Goal: Task Accomplishment & Management: Manage account settings

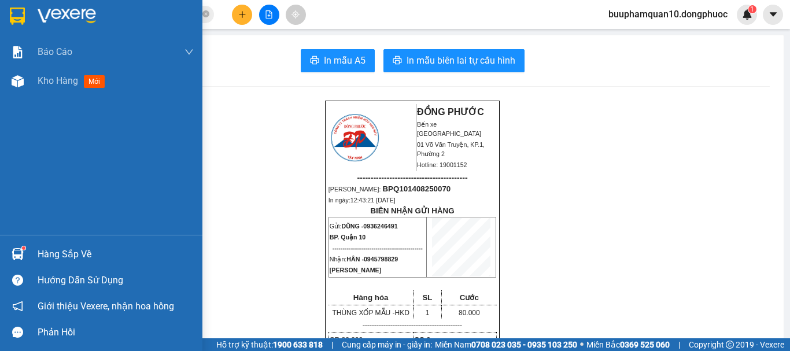
drag, startPoint x: 17, startPoint y: 256, endPoint x: 38, endPoint y: 250, distance: 21.2
click at [17, 256] on img at bounding box center [18, 254] width 12 height 12
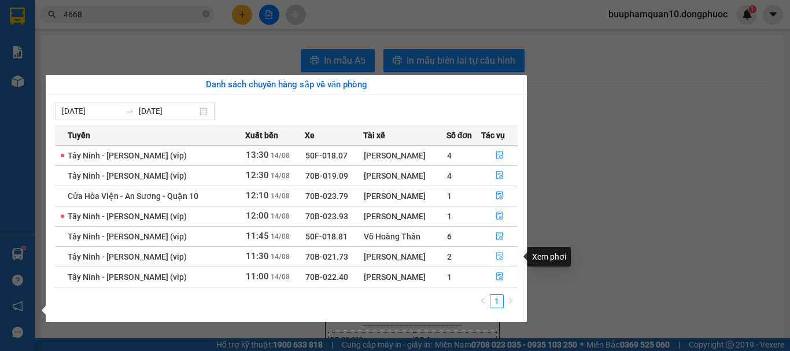
click at [500, 253] on icon "file-done" at bounding box center [499, 257] width 7 height 8
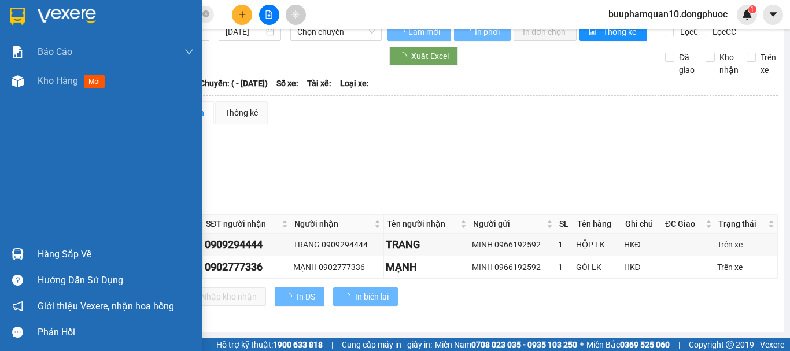
scroll to position [28, 0]
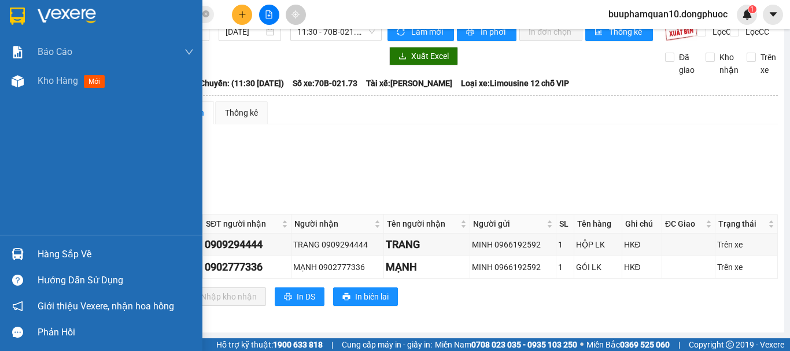
drag, startPoint x: 43, startPoint y: 257, endPoint x: 83, endPoint y: 258, distance: 39.3
click at [43, 258] on div "Hàng sắp về" at bounding box center [116, 254] width 156 height 17
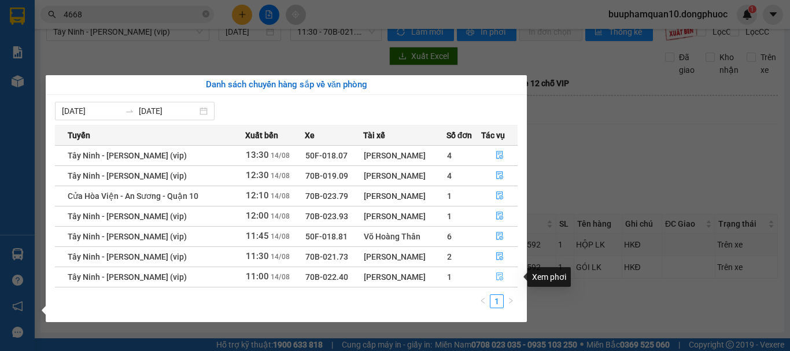
click at [495, 283] on button "button" at bounding box center [499, 277] width 35 height 19
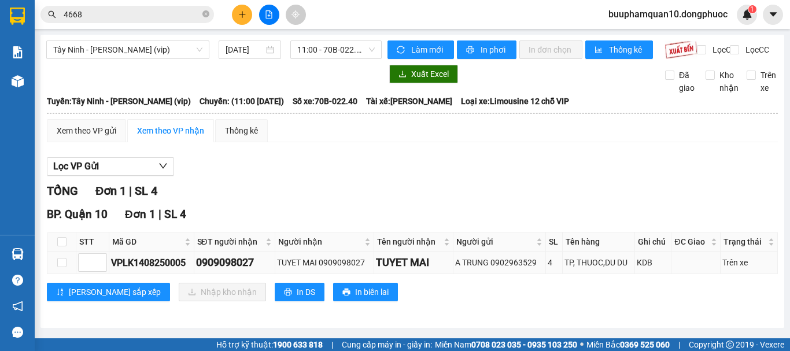
scroll to position [5, 0]
click at [59, 246] on input "checkbox" at bounding box center [61, 241] width 9 height 9
checkbox input "true"
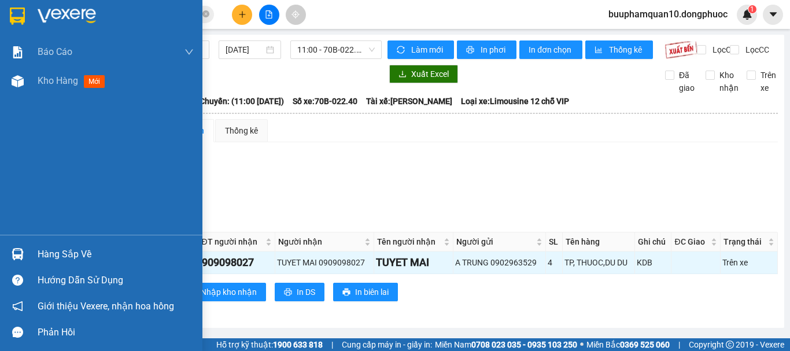
click at [21, 278] on icon "question-circle" at bounding box center [17, 280] width 11 height 11
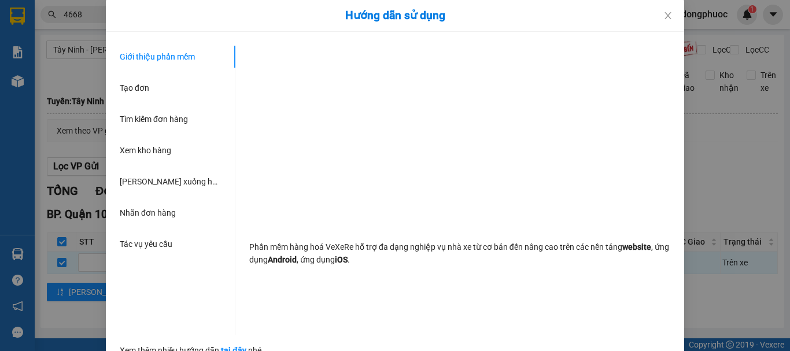
click at [18, 260] on div "Hướng dẫn sử dụng Giới thiệu phần mềm Tạo đơn Tìm kiếm đơn hàng Xem kho hàng Lê…" at bounding box center [395, 175] width 790 height 351
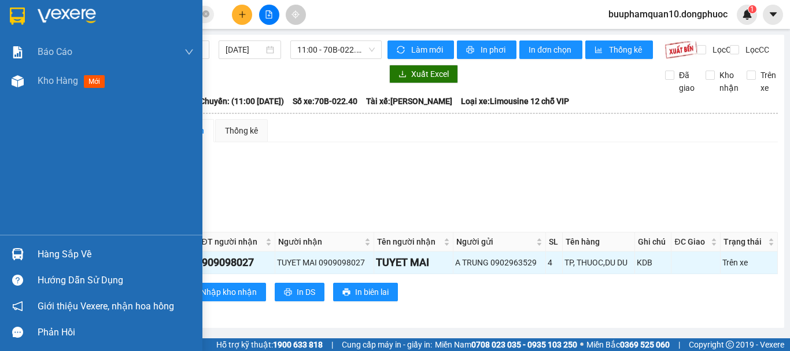
click at [6, 254] on div "Hàng sắp về" at bounding box center [101, 254] width 202 height 26
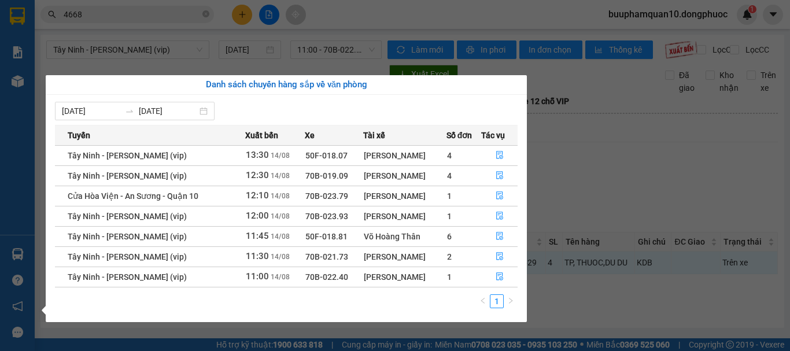
drag, startPoint x: 604, startPoint y: 196, endPoint x: 575, endPoint y: 209, distance: 31.8
click at [602, 201] on section "Kết quả tìm kiếm ( 1535 ) Bộ lọc Mã ĐH Trạng thái Món hàng Tổng cước Chưa cước …" at bounding box center [395, 175] width 790 height 351
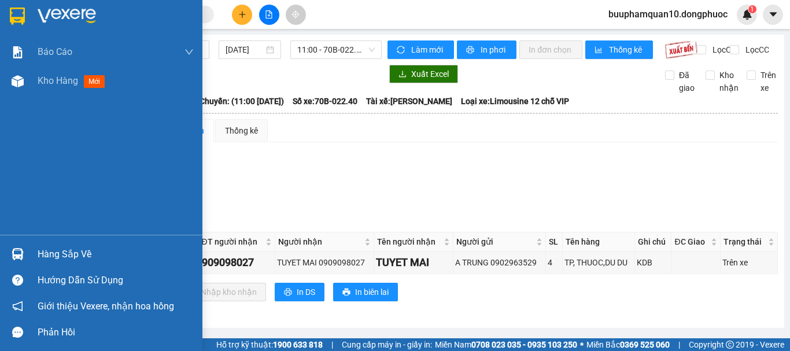
drag, startPoint x: 27, startPoint y: 249, endPoint x: 109, endPoint y: 247, distance: 81.6
click at [28, 248] on div "Hàng sắp về" at bounding box center [101, 254] width 202 height 26
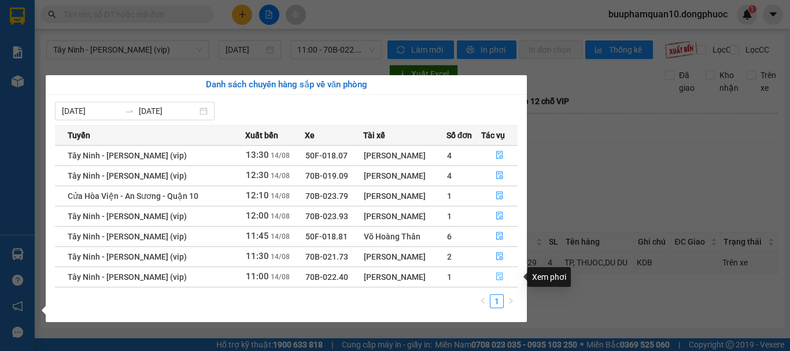
click at [500, 275] on icon "file-done" at bounding box center [499, 277] width 7 height 8
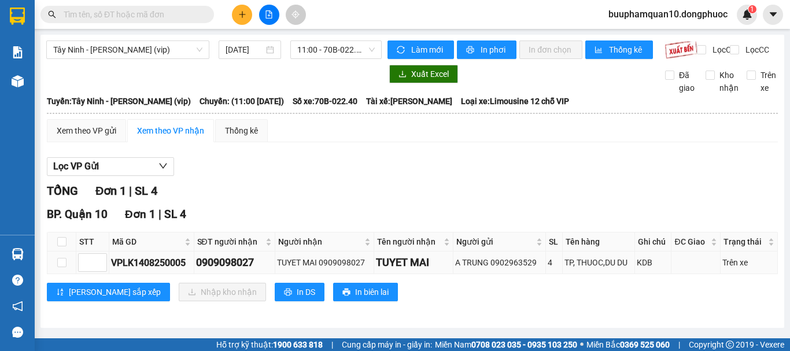
scroll to position [5, 0]
click at [62, 246] on input "checkbox" at bounding box center [61, 241] width 9 height 9
checkbox input "true"
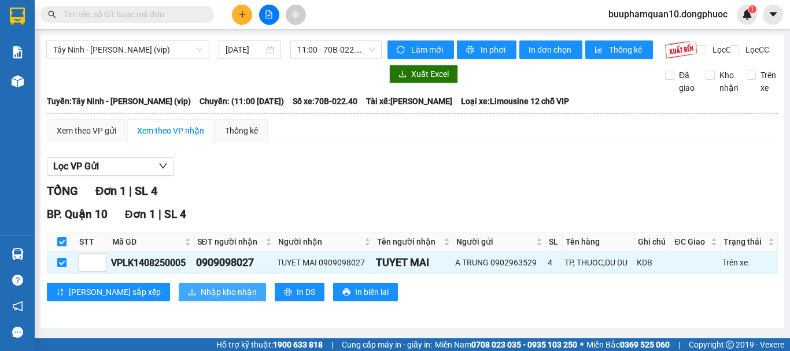
click at [179, 301] on button "Nhập kho nhận" at bounding box center [222, 292] width 87 height 19
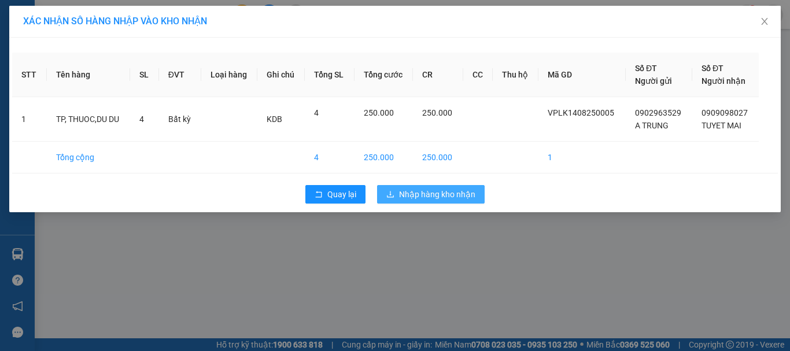
click at [414, 193] on span "Nhập hàng kho nhận" at bounding box center [437, 194] width 76 height 13
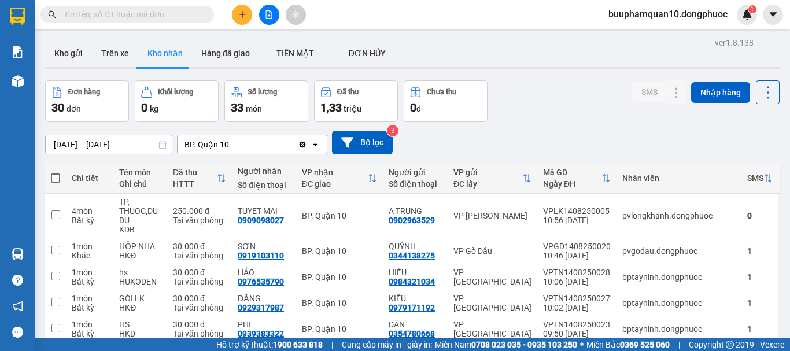
click at [247, 144] on div "BP. Quận 10" at bounding box center [238, 144] width 120 height 19
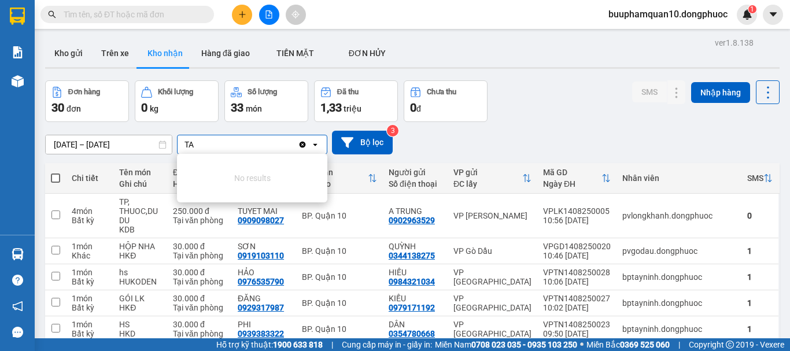
type input "T"
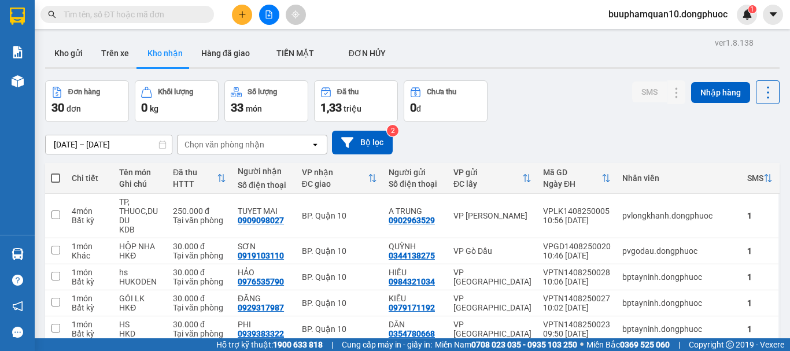
click at [195, 152] on div "Chọn văn phòng nhận" at bounding box center [244, 144] width 133 height 19
type input "t"
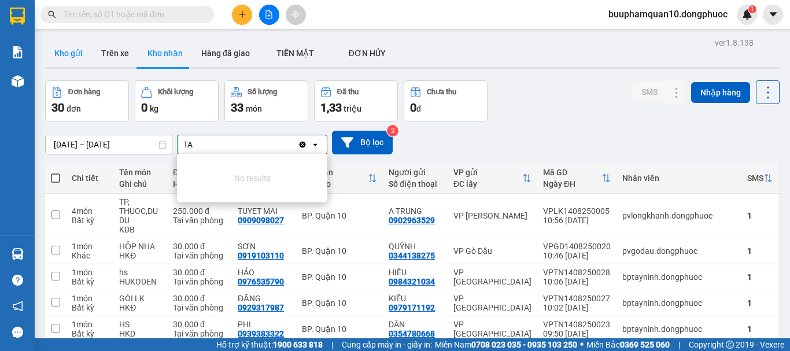
type input "TA"
click at [82, 56] on button "Kho gửi" at bounding box center [68, 53] width 47 height 28
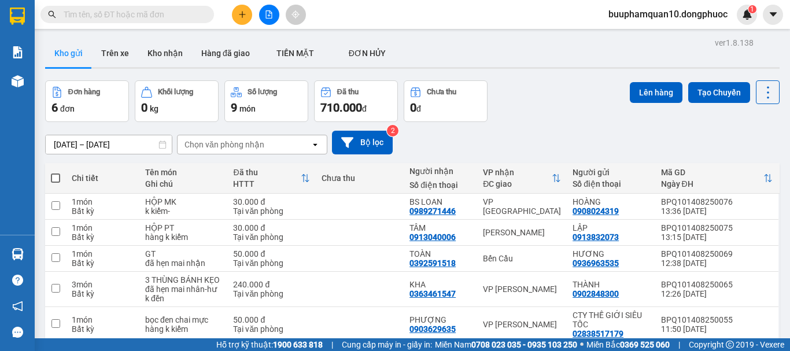
click at [220, 152] on div "Chọn văn phòng nhận" at bounding box center [244, 144] width 133 height 19
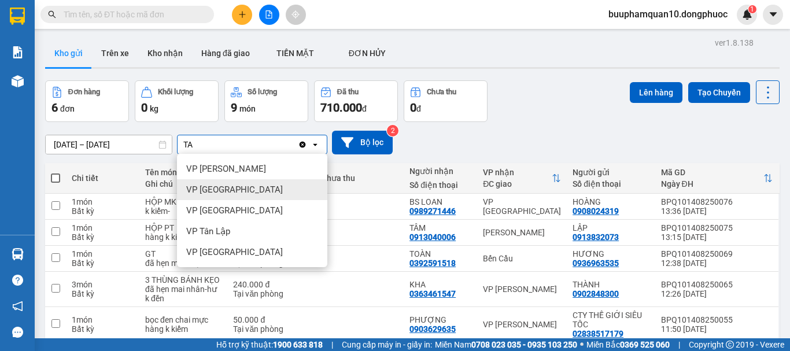
type input "TA"
click at [241, 185] on div "VP [GEOGRAPHIC_DATA]" at bounding box center [252, 189] width 150 height 21
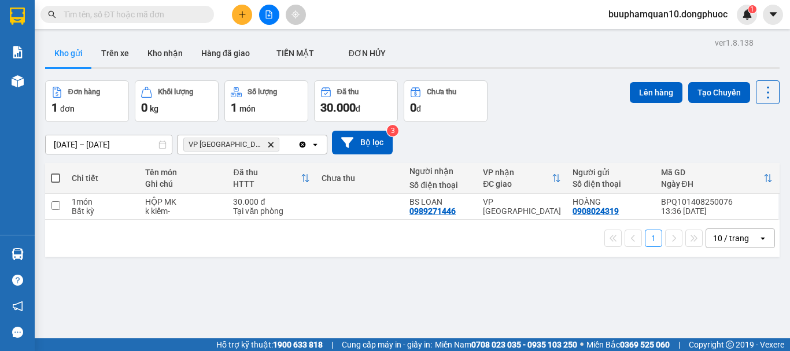
click at [261, 142] on div "VP Tây Ninh Delete" at bounding box center [238, 144] width 120 height 19
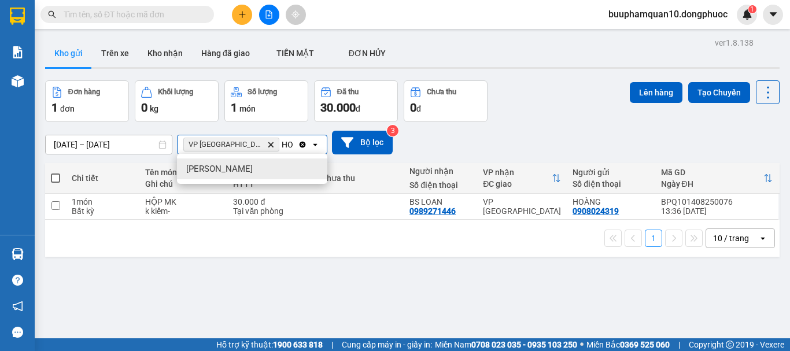
type input "HO"
click at [253, 164] on div "[PERSON_NAME]" at bounding box center [252, 168] width 150 height 21
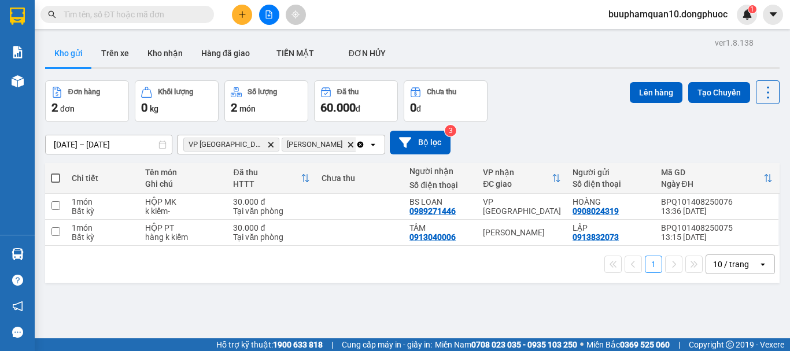
click at [512, 234] on div "[PERSON_NAME]" at bounding box center [522, 232] width 78 height 9
checkbox input "true"
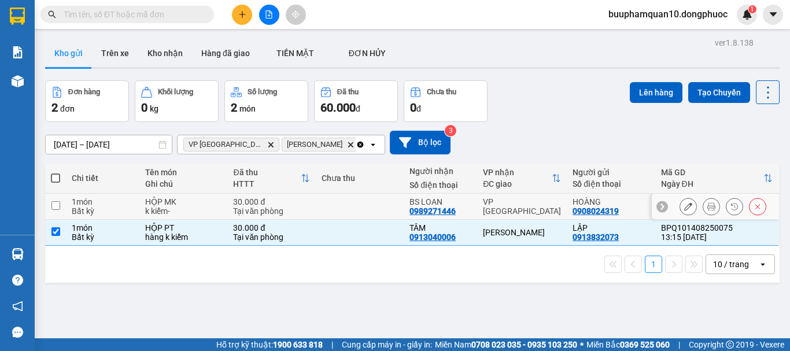
click at [526, 209] on div "VP [GEOGRAPHIC_DATA]" at bounding box center [522, 206] width 78 height 19
checkbox input "true"
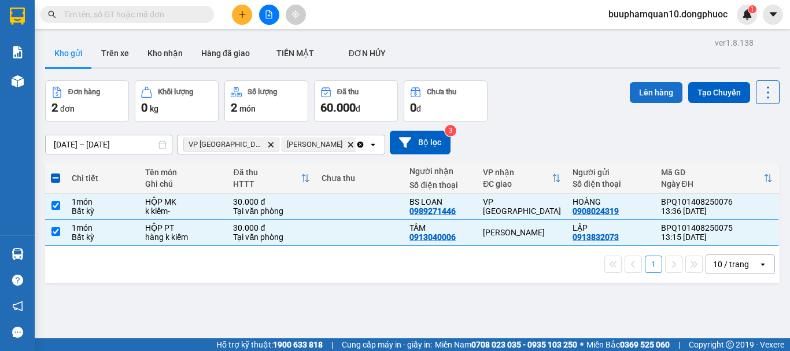
click at [631, 101] on button "Lên hàng" at bounding box center [656, 92] width 53 height 21
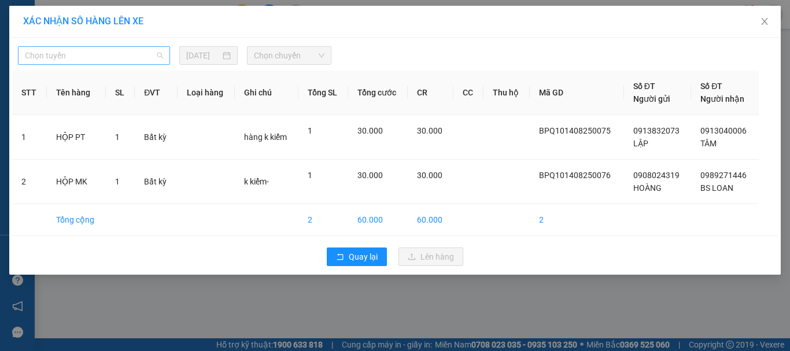
click at [142, 51] on span "Chọn tuyến" at bounding box center [94, 55] width 138 height 17
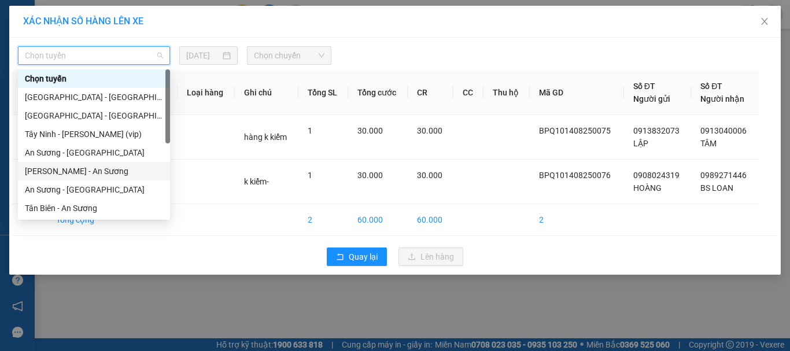
scroll to position [167, 0]
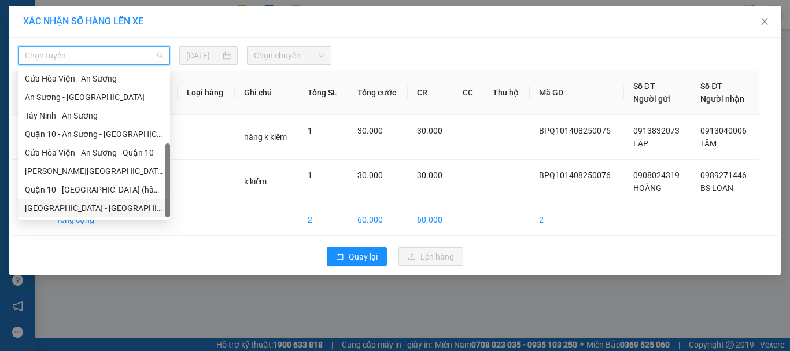
click at [72, 207] on div "Hồ Chí Minh - Tây Ninh (vip)" at bounding box center [94, 208] width 138 height 13
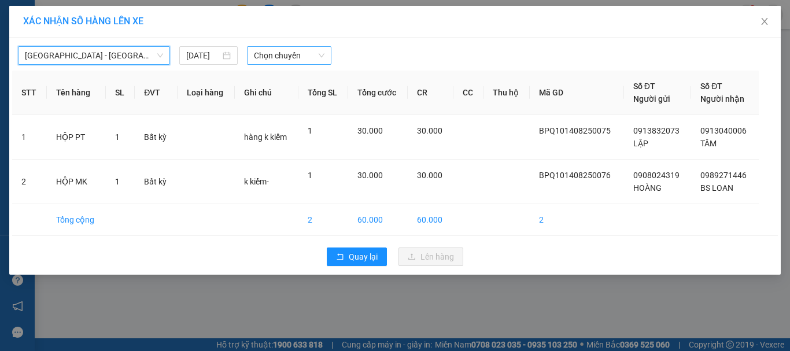
click at [300, 50] on span "Chọn chuyến" at bounding box center [289, 55] width 71 height 17
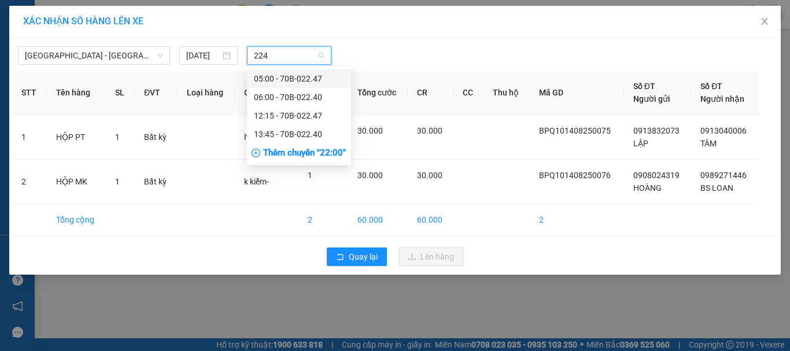
type input "2240"
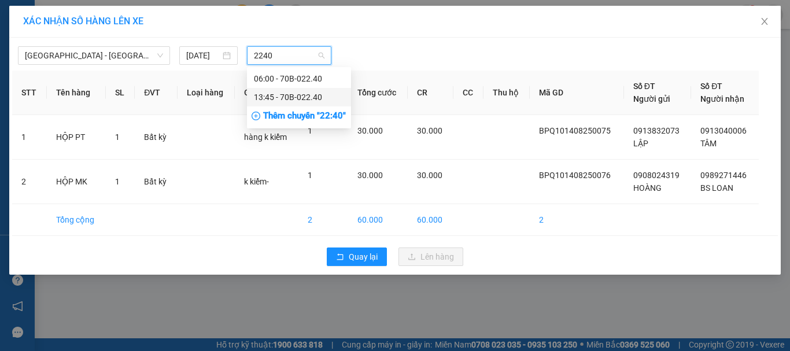
click at [309, 91] on div "13:45 - 70B-022.40" at bounding box center [299, 97] width 90 height 13
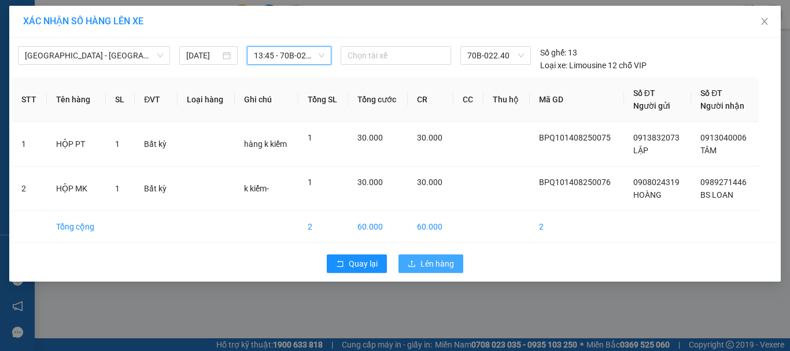
click at [453, 268] on span "Lên hàng" at bounding box center [437, 263] width 34 height 13
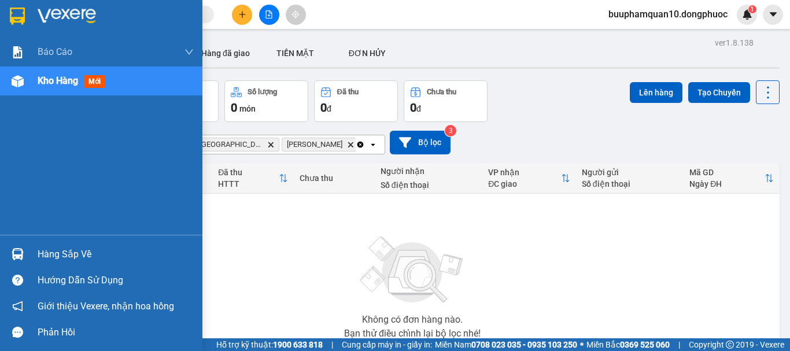
click at [73, 257] on div "Hàng sắp về" at bounding box center [116, 254] width 156 height 17
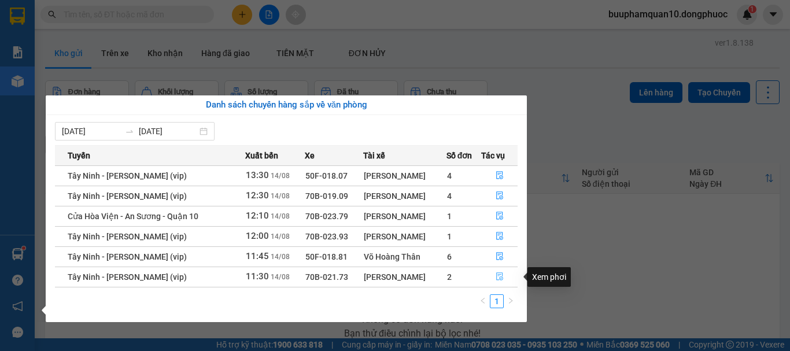
click at [493, 276] on button "button" at bounding box center [499, 277] width 35 height 19
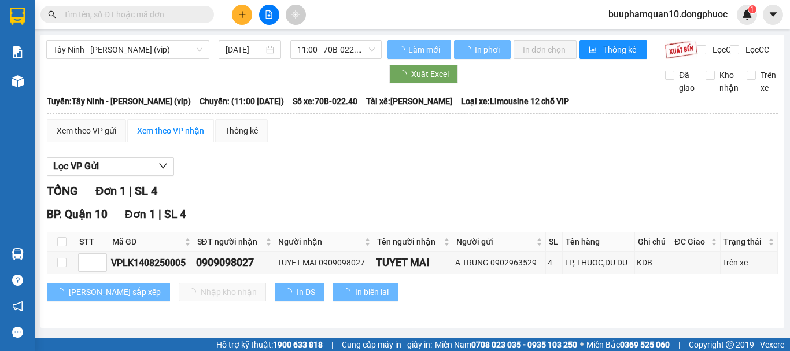
scroll to position [5, 0]
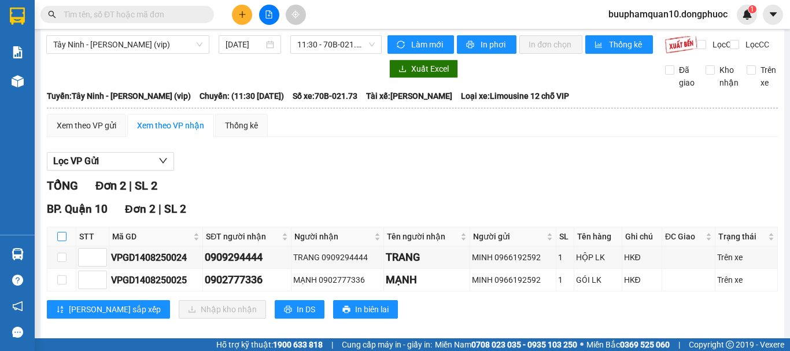
drag, startPoint x: 61, startPoint y: 247, endPoint x: 58, endPoint y: 253, distance: 6.7
click at [60, 241] on input "checkbox" at bounding box center [61, 236] width 9 height 9
checkbox input "true"
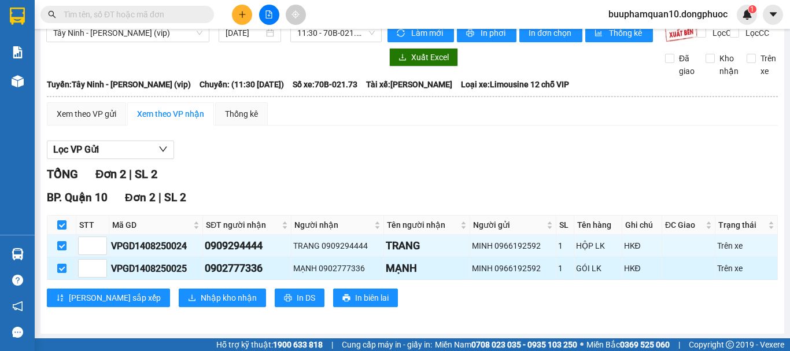
scroll to position [28, 0]
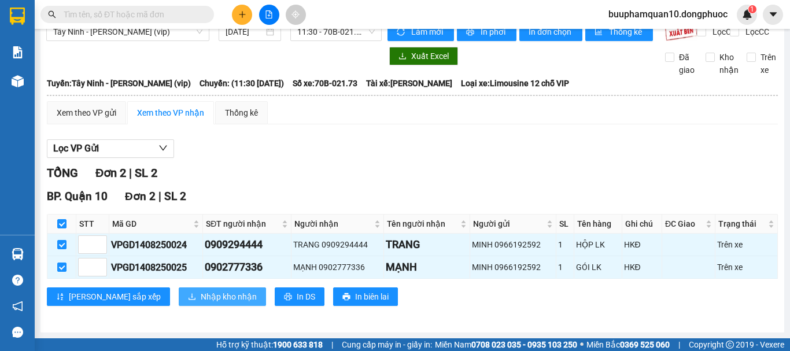
click at [201, 300] on span "Nhập kho nhận" at bounding box center [229, 296] width 56 height 13
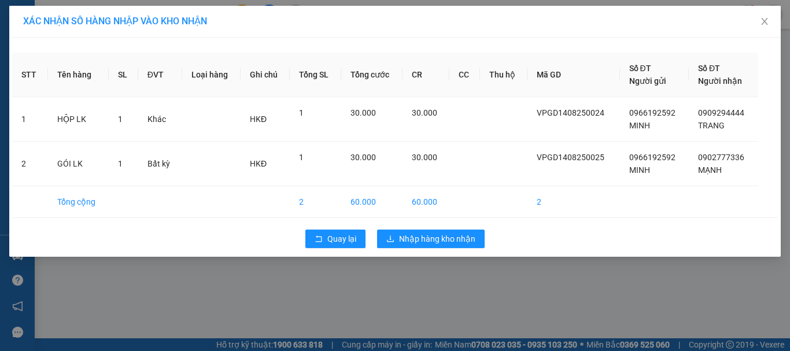
click at [180, 311] on div "XÁC NHẬN SỐ HÀNG NHẬP VÀO KHO NHẬN STT Tên hàng SL ĐVT Loại hàng Ghi chú Tổng S…" at bounding box center [395, 175] width 790 height 351
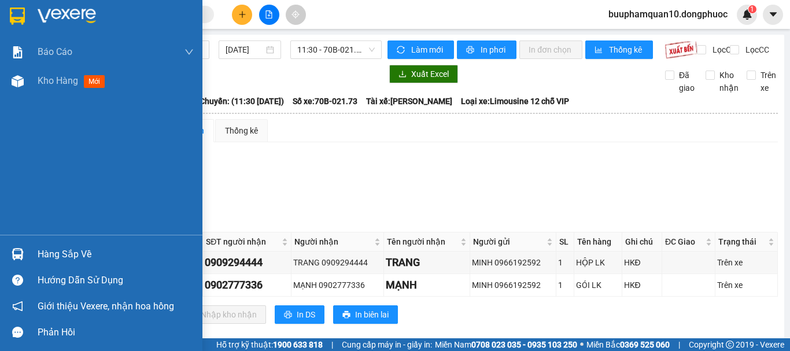
click at [34, 253] on div "Hàng sắp về" at bounding box center [101, 254] width 202 height 26
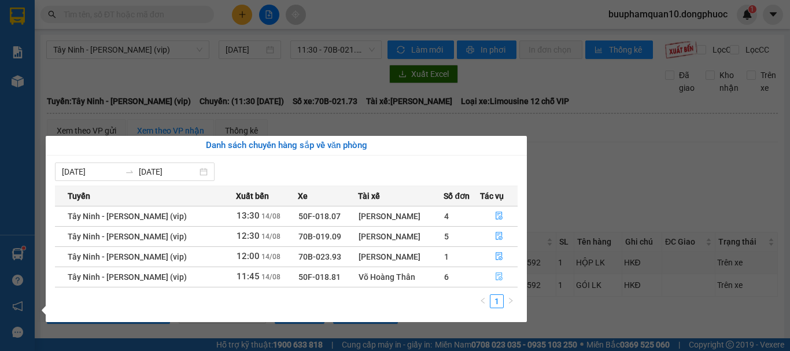
click at [503, 279] on button "button" at bounding box center [499, 277] width 37 height 19
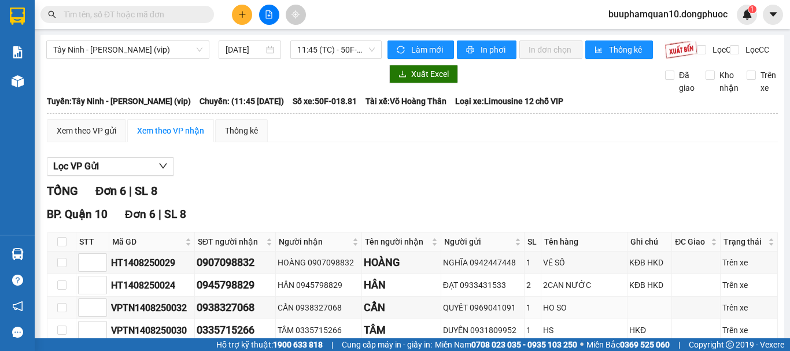
scroll to position [118, 0]
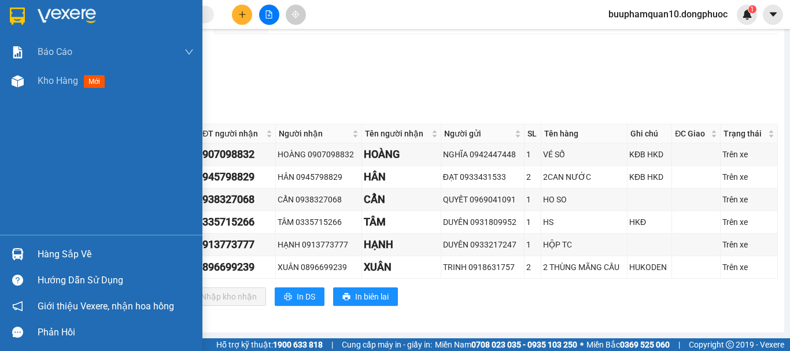
click at [63, 242] on div "Hàng sắp về" at bounding box center [101, 254] width 202 height 26
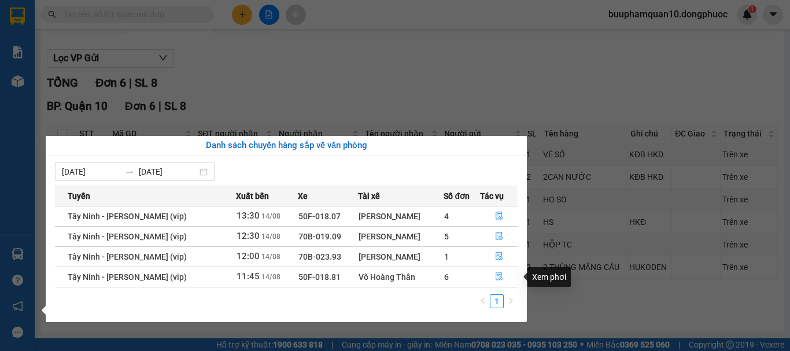
click at [497, 271] on button "button" at bounding box center [499, 277] width 37 height 19
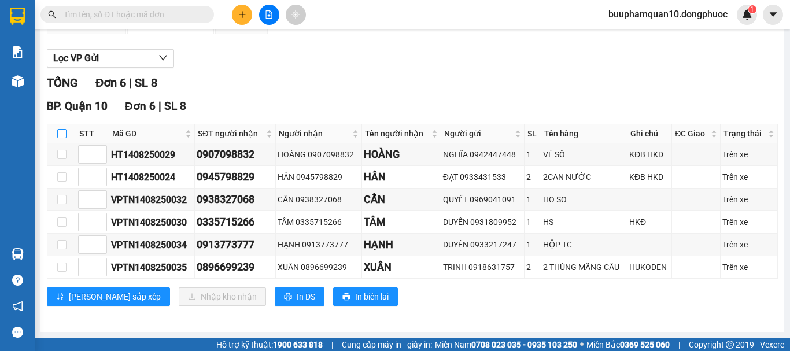
click at [58, 133] on input "checkbox" at bounding box center [61, 133] width 9 height 9
checkbox input "true"
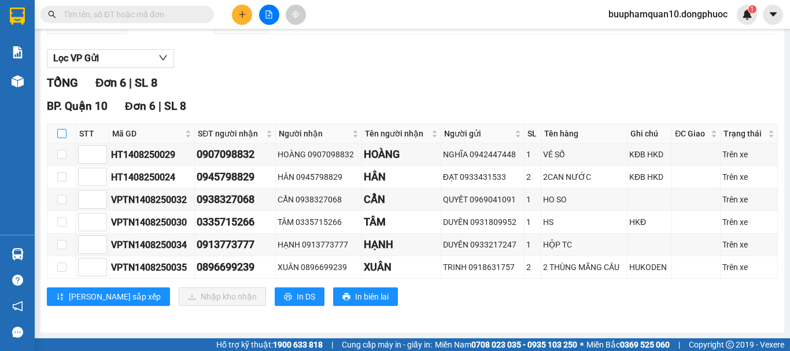
checkbox input "true"
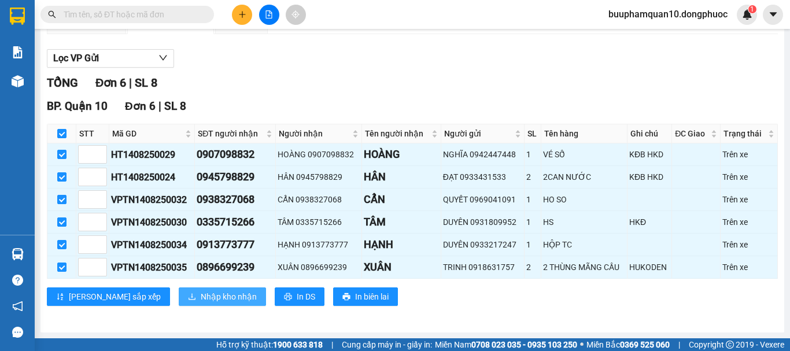
click at [201, 295] on span "Nhập kho nhận" at bounding box center [229, 296] width 56 height 13
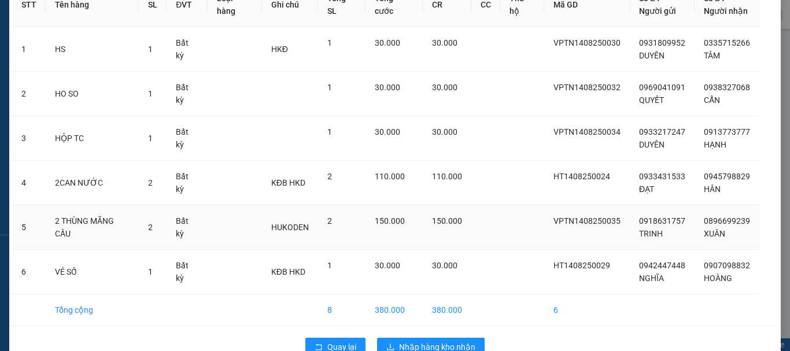
scroll to position [98, 0]
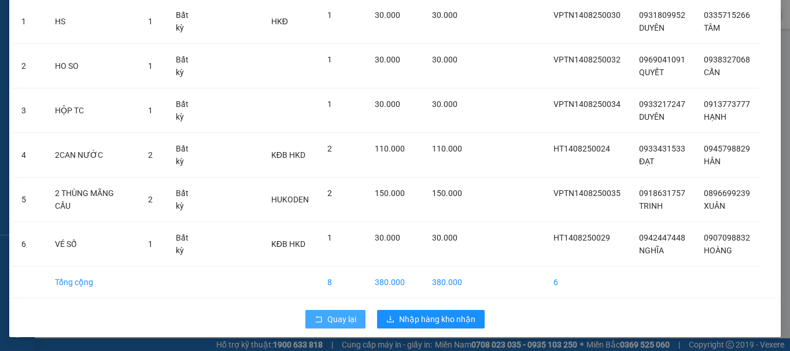
click at [318, 310] on button "Quay lại" at bounding box center [335, 319] width 60 height 19
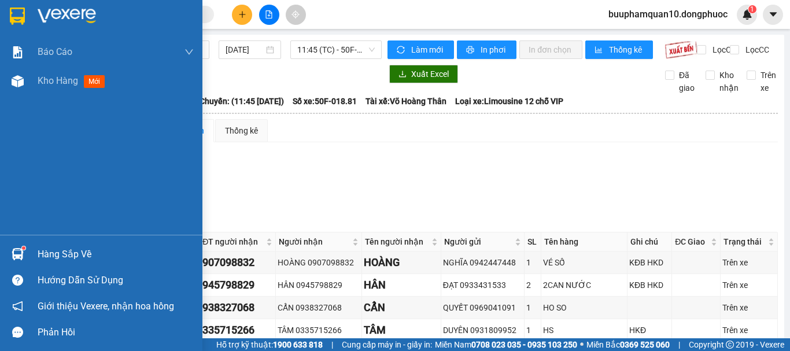
click at [34, 245] on div "Hàng sắp về" at bounding box center [101, 254] width 202 height 26
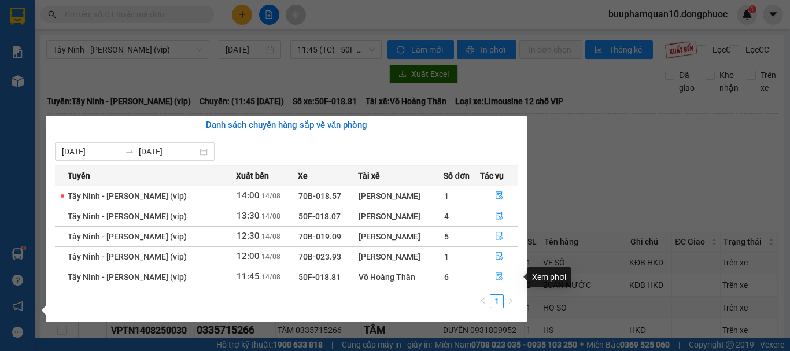
click at [500, 276] on icon "file-done" at bounding box center [499, 276] width 8 height 8
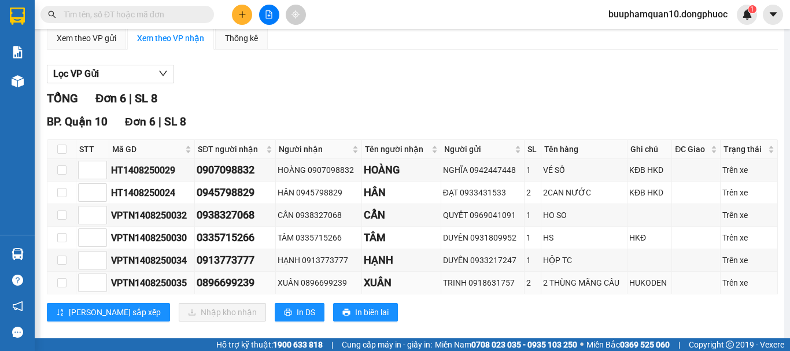
scroll to position [118, 0]
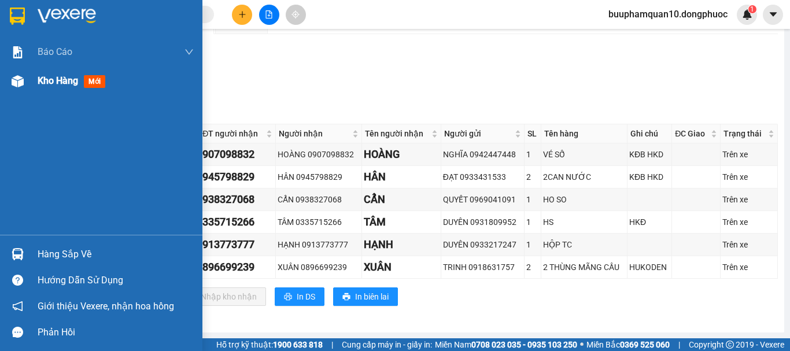
click at [81, 85] on div "Kho hàng mới" at bounding box center [74, 80] width 72 height 14
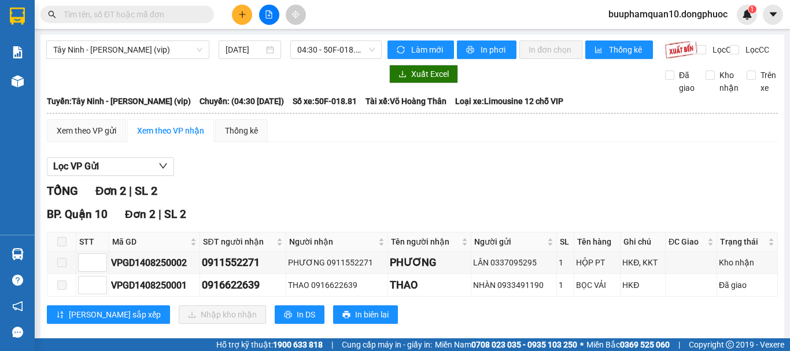
click at [243, 10] on button at bounding box center [242, 15] width 20 height 20
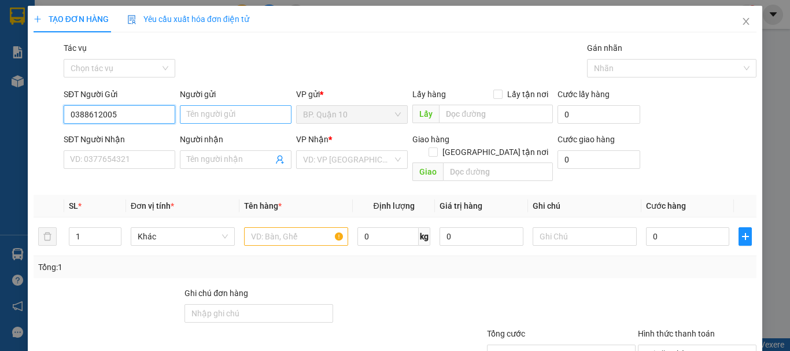
type input "0388612005"
click at [256, 119] on input "Người gửi" at bounding box center [236, 114] width 112 height 19
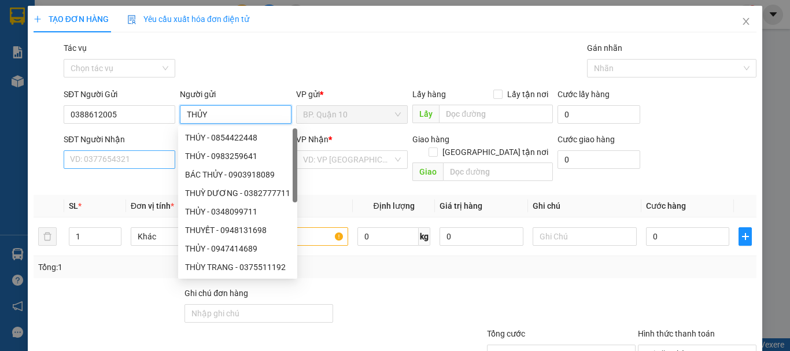
type input "THỦY"
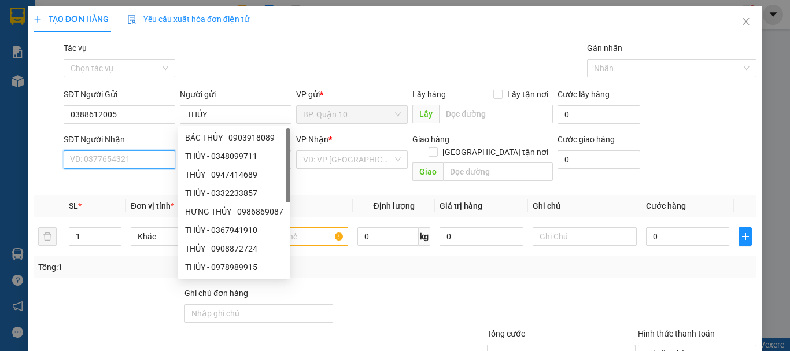
click at [135, 167] on input "SĐT Người Nhận" at bounding box center [120, 159] width 112 height 19
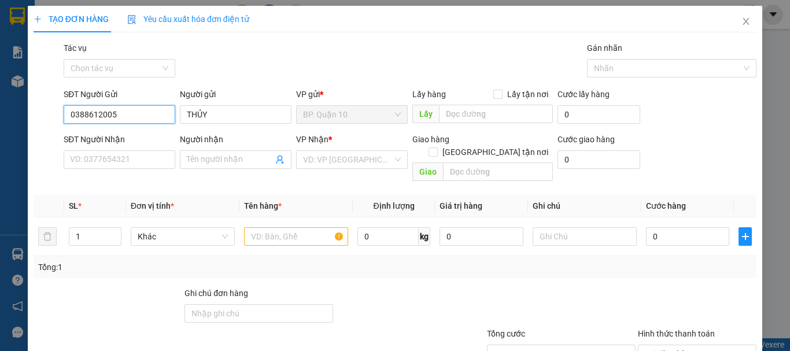
drag, startPoint x: 134, startPoint y: 113, endPoint x: 42, endPoint y: 126, distance: 92.3
click at [42, 126] on div "SĐT Người Gửi 0388612005 0388612005 Người gửi THỦY VP gửi * BP. Quận 10 Lấy hàn…" at bounding box center [394, 108] width 725 height 40
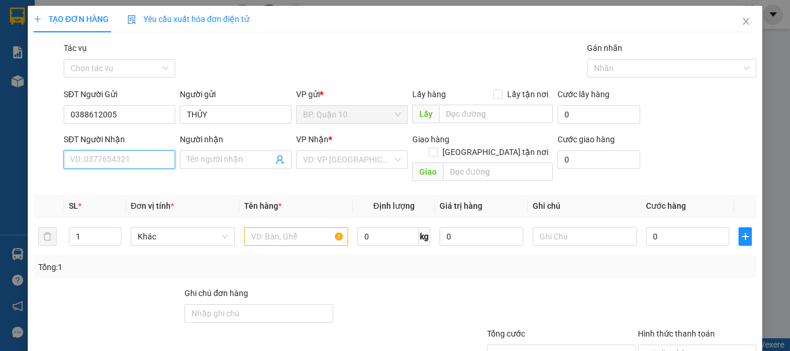
click at [117, 158] on input "SĐT Người Nhận" at bounding box center [120, 159] width 112 height 19
paste input "0388612005"
type input "0388612005"
click at [108, 182] on div "0388612005 - THỦY" at bounding box center [118, 182] width 97 height 13
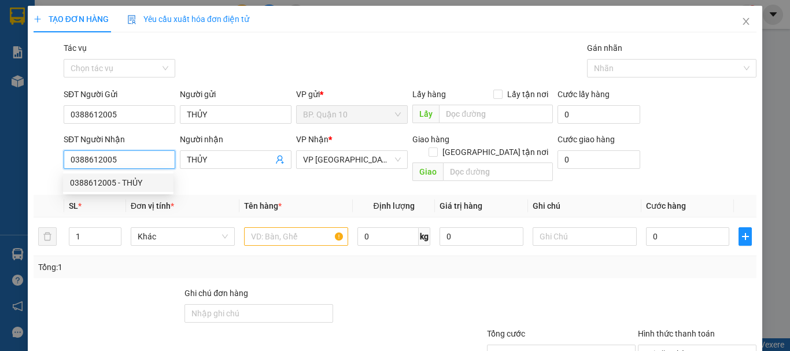
type input "THỦY"
type input "40.000"
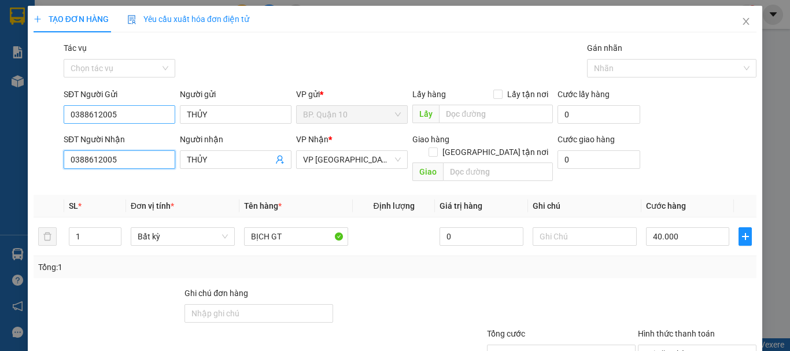
type input "0388612005"
click at [150, 112] on input "0388612005" at bounding box center [120, 114] width 112 height 19
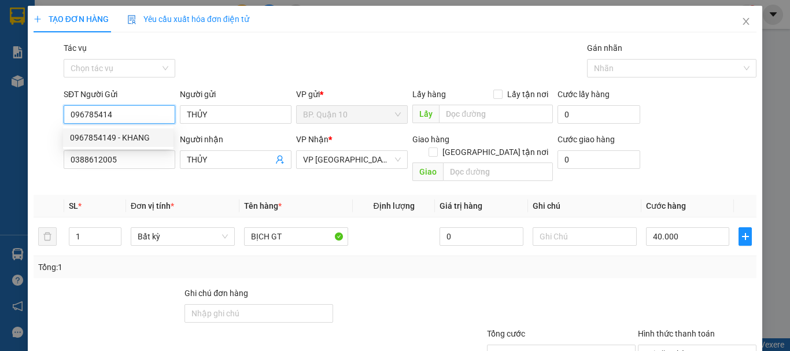
click at [137, 132] on div "0967854149 - KHANG" at bounding box center [118, 137] width 97 height 13
type input "0967854149"
type input "KHANG"
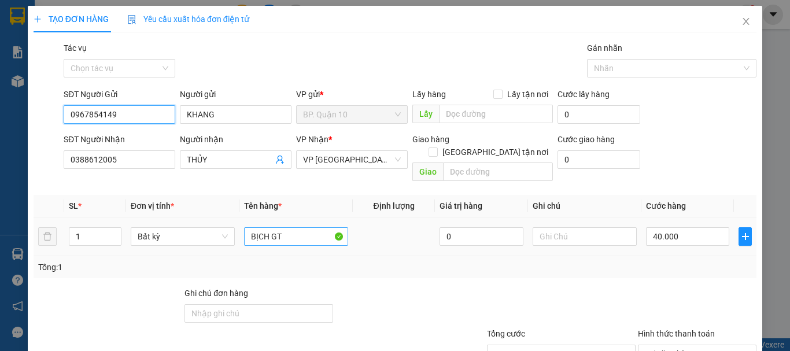
type input "0967854149"
click at [293, 227] on input "BỊCH GT" at bounding box center [296, 236] width 104 height 19
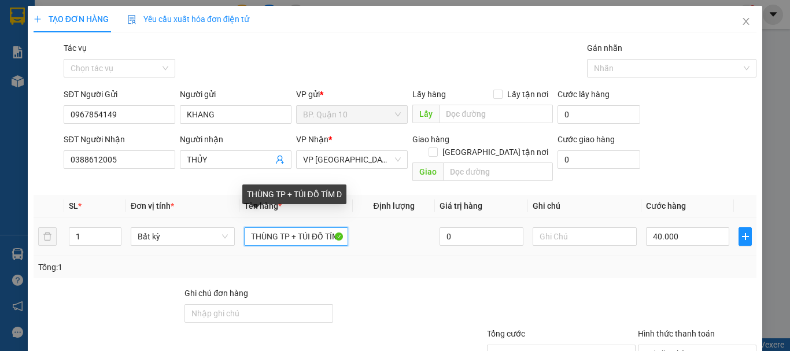
scroll to position [0, 3]
type input "THÙNG TP + TÚI ĐỒ TÍM"
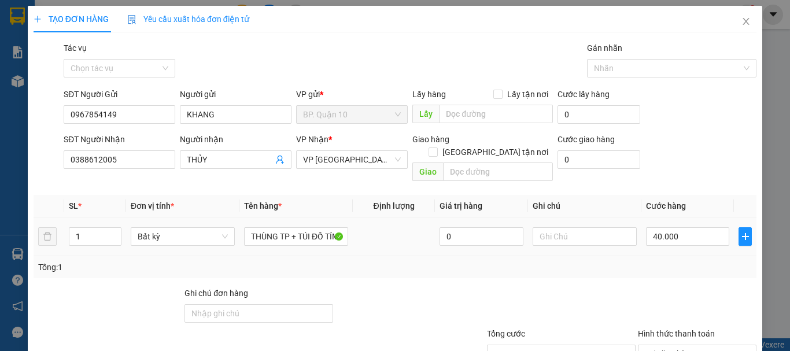
click at [600, 235] on td at bounding box center [584, 236] width 113 height 39
click at [596, 228] on input "text" at bounding box center [585, 236] width 104 height 19
type input "HKD"
click at [589, 261] on div "Tổng: 1" at bounding box center [395, 267] width 714 height 13
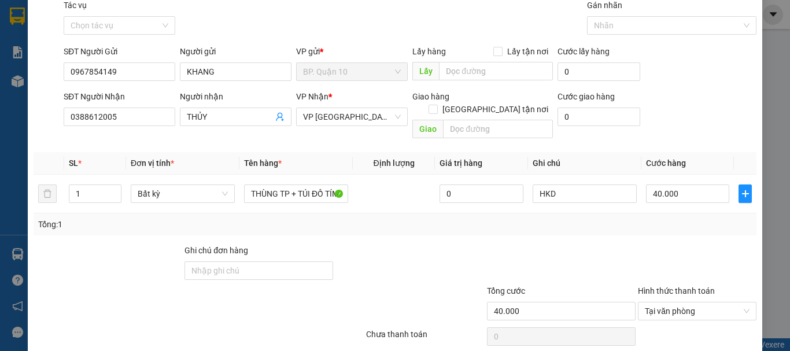
scroll to position [77, 0]
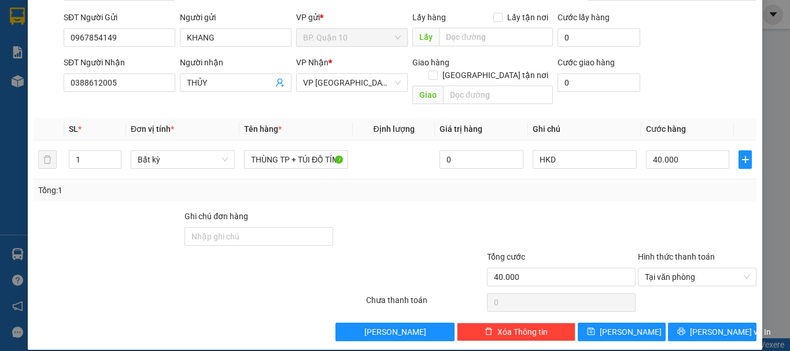
drag, startPoint x: 637, startPoint y: 222, endPoint x: 629, endPoint y: 209, distance: 15.1
click at [638, 221] on div at bounding box center [697, 230] width 121 height 40
drag, startPoint x: 703, startPoint y: 312, endPoint x: 716, endPoint y: 302, distance: 16.4
click at [711, 308] on div "Transit Pickup Surcharge Ids Transit Deliver Surcharge Ids Transit Deliver Surc…" at bounding box center [395, 153] width 723 height 377
click at [737, 323] on button "Lưu và In" at bounding box center [712, 332] width 88 height 19
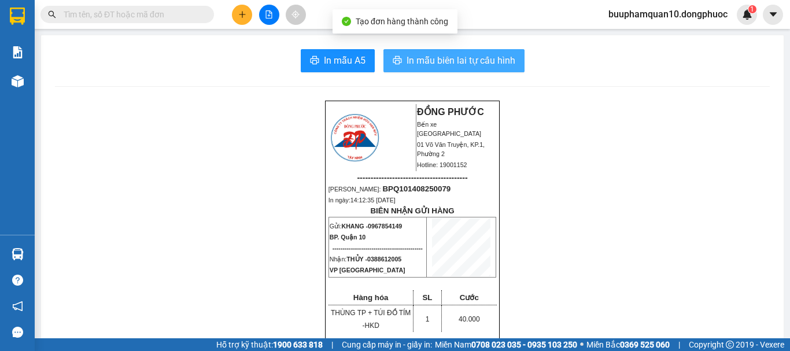
drag, startPoint x: 481, startPoint y: 47, endPoint x: 481, endPoint y: 61, distance: 13.9
click at [481, 61] on span "In mẫu biên lai tự cấu hình" at bounding box center [461, 60] width 109 height 14
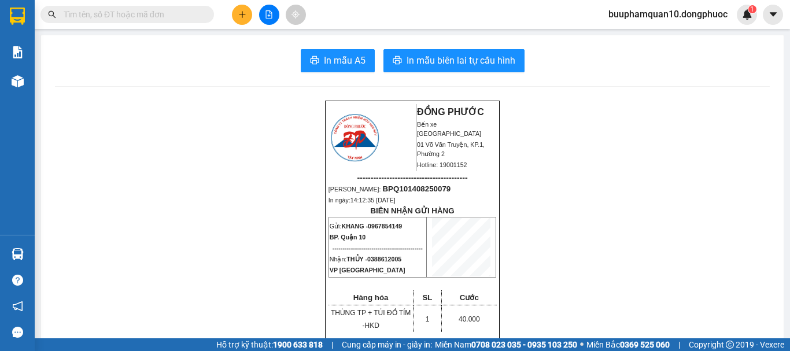
click at [192, 14] on input "text" at bounding box center [132, 14] width 136 height 13
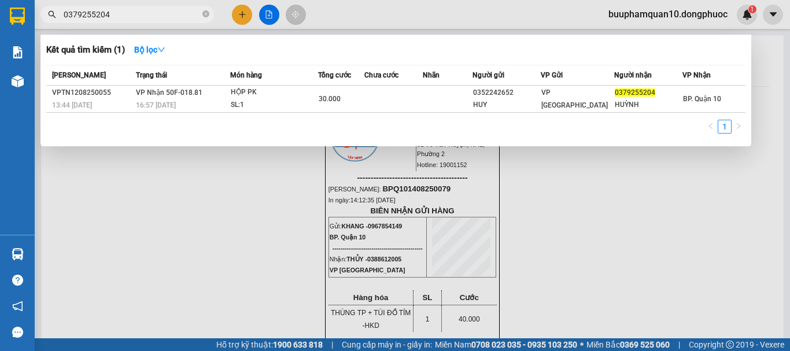
type input "0379255204"
click at [168, 227] on div at bounding box center [395, 175] width 790 height 351
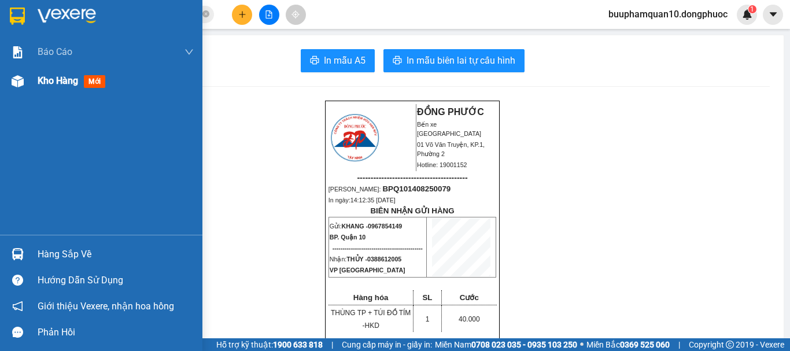
click at [56, 94] on div "Kho hàng mới" at bounding box center [116, 81] width 156 height 29
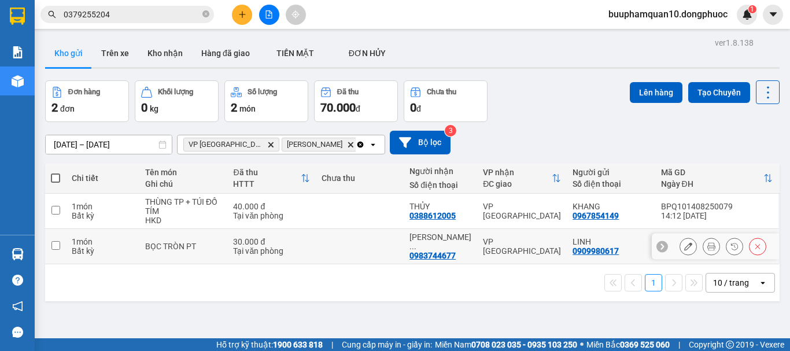
click at [530, 246] on div "VP [GEOGRAPHIC_DATA]" at bounding box center [522, 246] width 78 height 19
checkbox input "true"
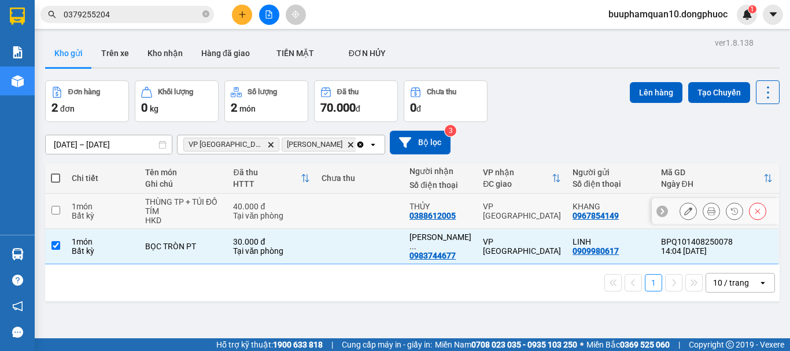
drag, startPoint x: 511, startPoint y: 212, endPoint x: 546, endPoint y: 186, distance: 43.7
click at [512, 210] on div "VP [GEOGRAPHIC_DATA]" at bounding box center [522, 211] width 78 height 19
checkbox input "true"
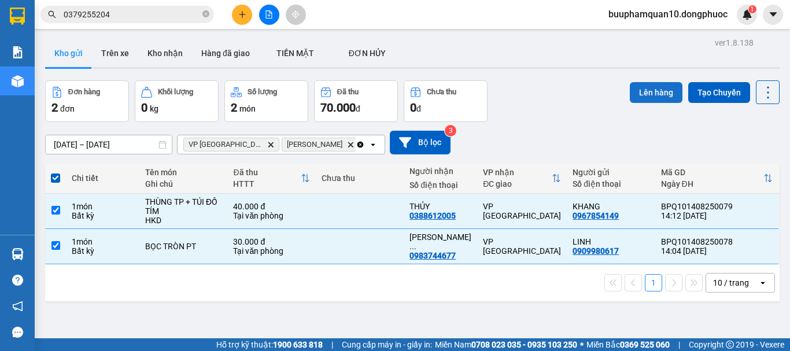
click at [655, 87] on button "Lên hàng" at bounding box center [656, 92] width 53 height 21
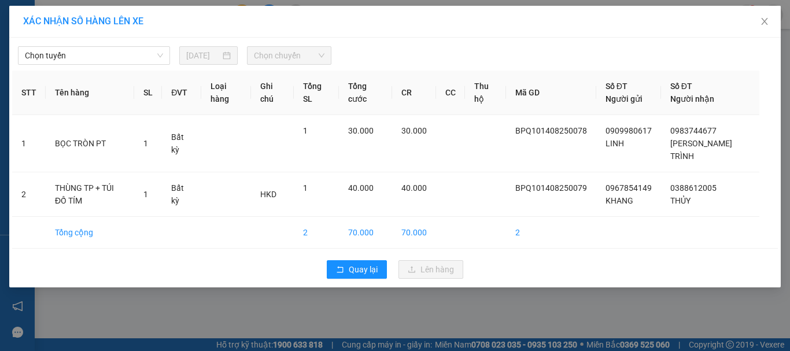
click at [50, 46] on div "Chọn tuyến 14/08/2025 Chọn chuyến" at bounding box center [395, 52] width 766 height 24
click at [72, 54] on span "Chọn tuyến" at bounding box center [94, 55] width 138 height 17
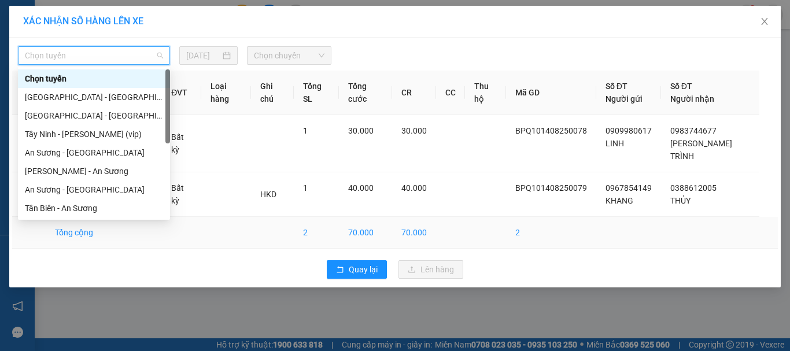
scroll to position [167, 0]
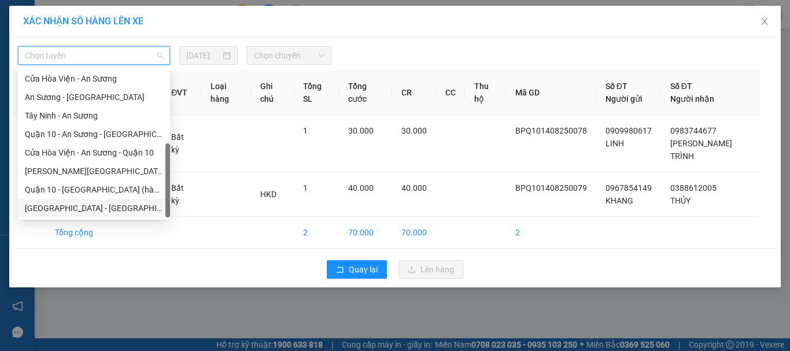
drag, startPoint x: 90, startPoint y: 205, endPoint x: 400, endPoint y: 77, distance: 335.3
click at [93, 203] on div "Hồ Chí Minh - Tây Ninh (vip)" at bounding box center [94, 208] width 138 height 13
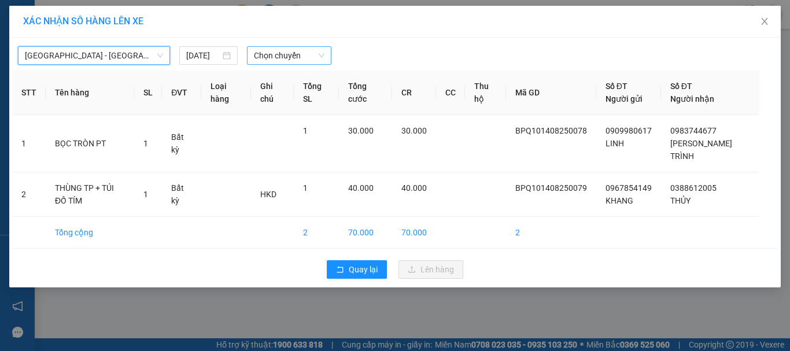
drag, startPoint x: 287, startPoint y: 64, endPoint x: 289, endPoint y: 58, distance: 5.9
click at [287, 62] on div "Hồ Chí Minh - Tây Ninh (vip) Hồ Chí Minh - Tây Ninh (vip) 14/08/2025 Chọn chuyế…" at bounding box center [395, 163] width 772 height 250
click at [286, 57] on span "Chọn chuyến" at bounding box center [289, 55] width 71 height 17
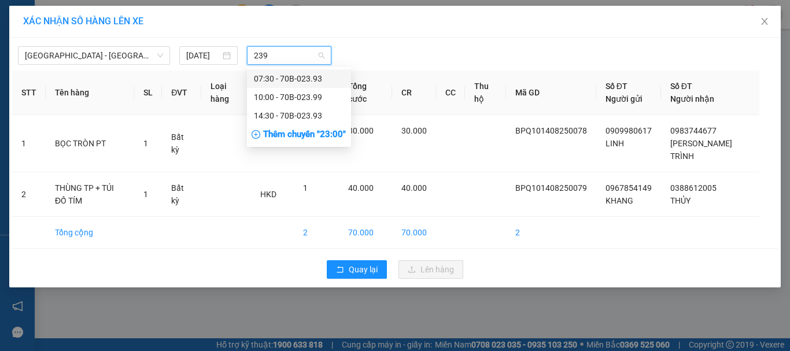
type input "2393"
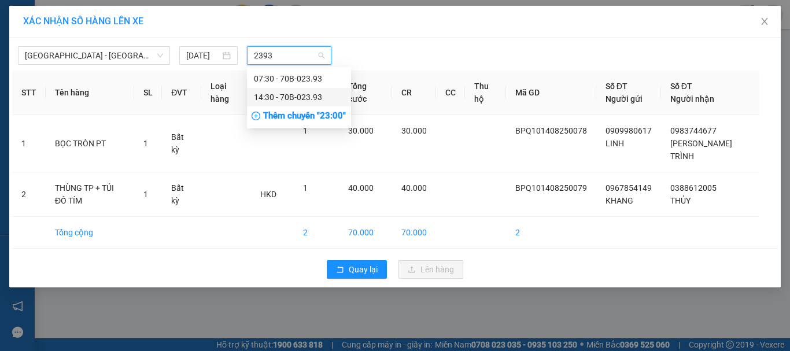
click at [291, 97] on div "14:30 - 70B-023.93" at bounding box center [299, 97] width 90 height 13
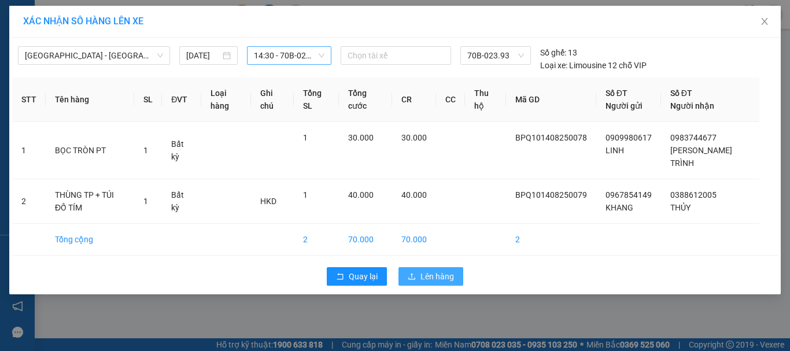
click at [447, 279] on span "Lên hàng" at bounding box center [437, 276] width 34 height 13
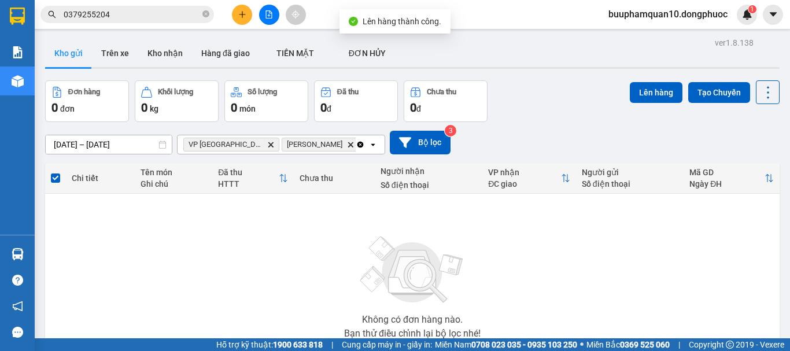
click at [238, 17] on icon "plus" at bounding box center [242, 14] width 8 height 8
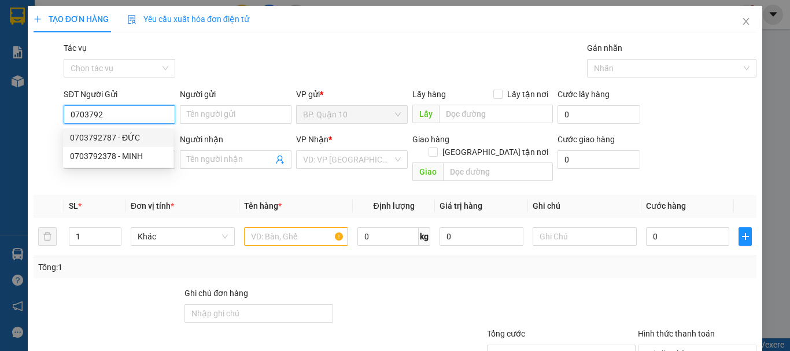
drag, startPoint x: 152, startPoint y: 135, endPoint x: 138, endPoint y: 105, distance: 33.4
click at [153, 135] on div "0703792787 - ĐỨC" at bounding box center [118, 137] width 97 height 13
type input "0703792787"
type input "ĐỨC"
type input "0376041962"
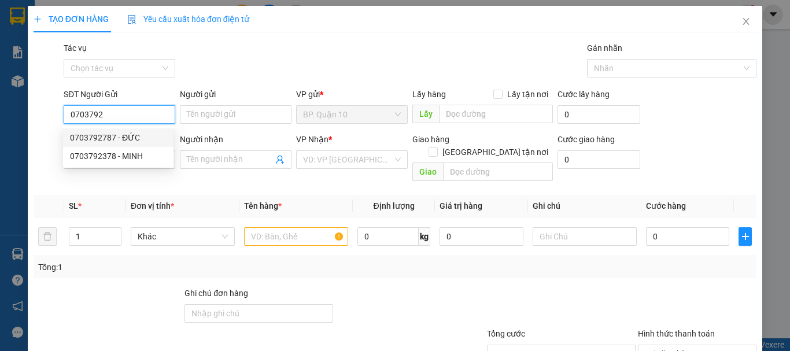
type input "TUẤN"
type input "40.000"
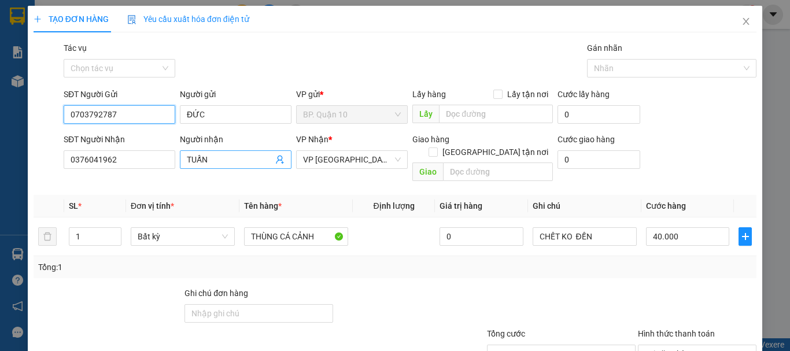
type input "0703792787"
click at [276, 162] on icon "user-add" at bounding box center [279, 159] width 9 height 9
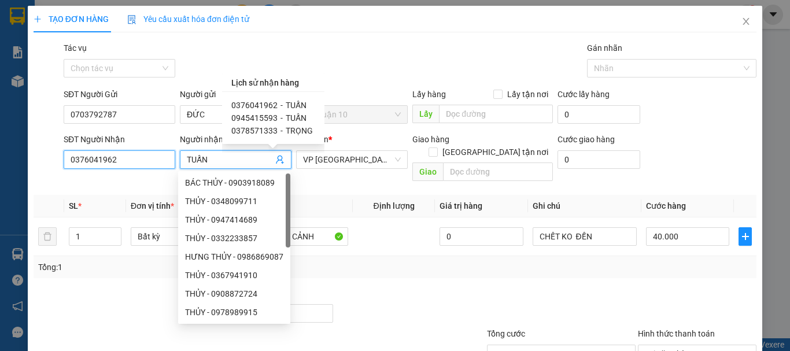
click at [163, 165] on input "0376041962" at bounding box center [120, 159] width 112 height 19
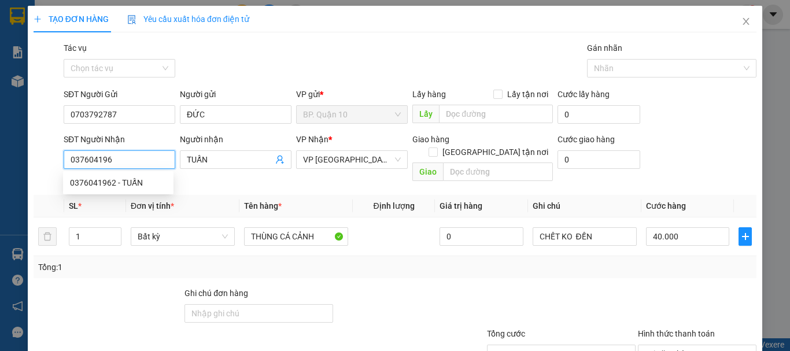
type input "0376041962"
click at [149, 182] on div "0376041962 - TUẤN" at bounding box center [118, 182] width 97 height 13
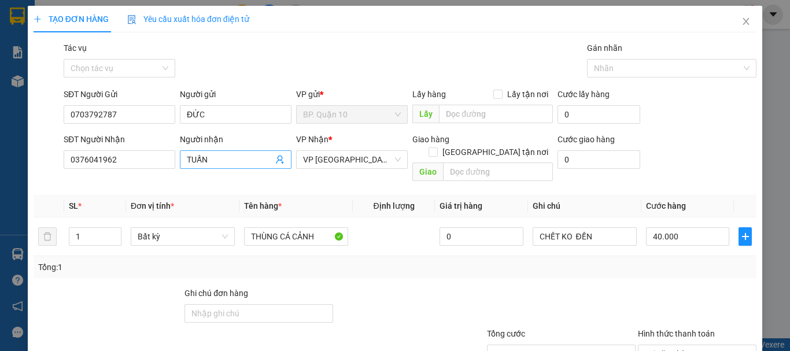
click at [250, 165] on input "TUẤN" at bounding box center [230, 159] width 86 height 13
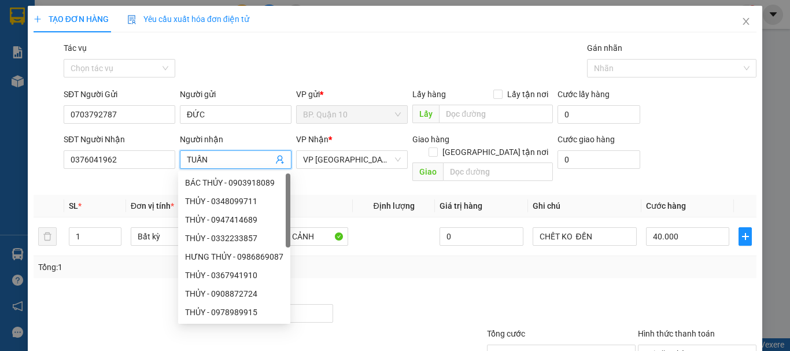
click at [250, 165] on input "TUẤN" at bounding box center [230, 159] width 86 height 13
click at [368, 167] on span "VP [GEOGRAPHIC_DATA]" at bounding box center [352, 159] width 98 height 17
type input "MỸ THƯ"
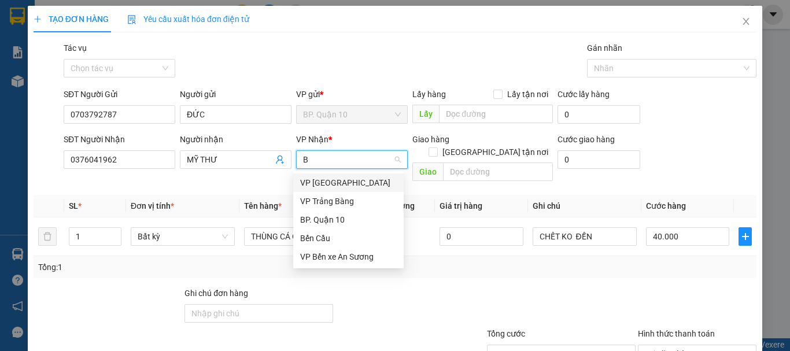
type input "BE"
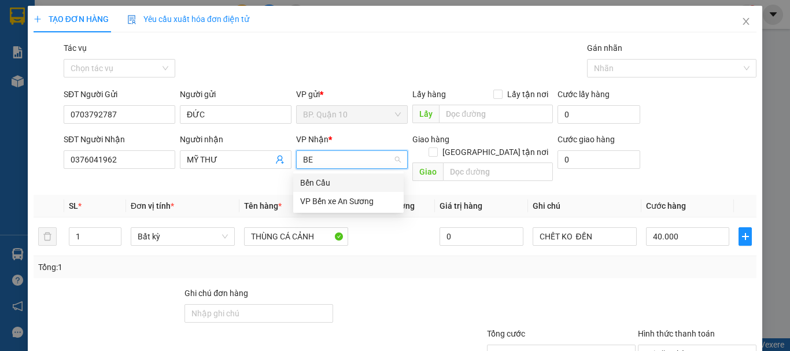
click at [350, 190] on div "Bến Cầu" at bounding box center [348, 183] width 110 height 19
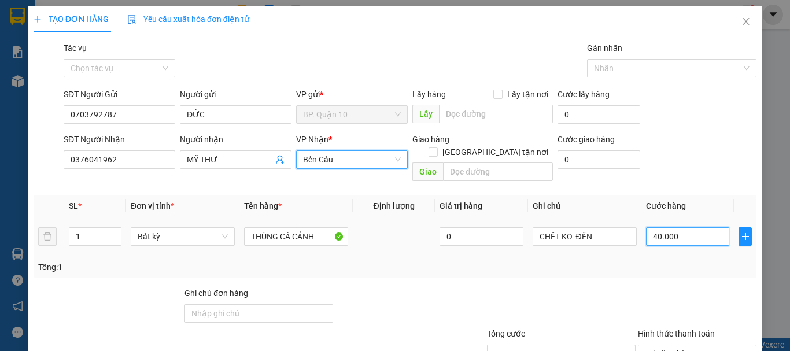
click at [693, 227] on input "40.000" at bounding box center [687, 236] width 83 height 19
type input "3"
type input "30"
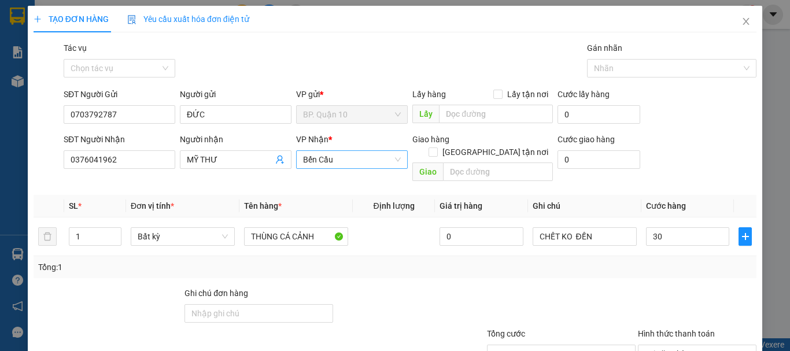
type input "30.000"
click at [659, 261] on div "Tổng: 1" at bounding box center [395, 267] width 714 height 13
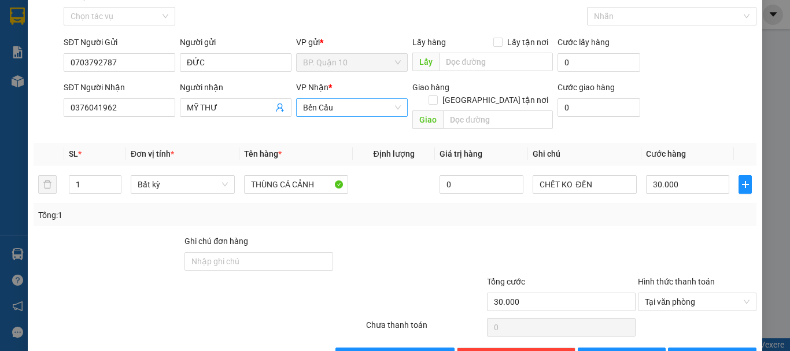
scroll to position [77, 0]
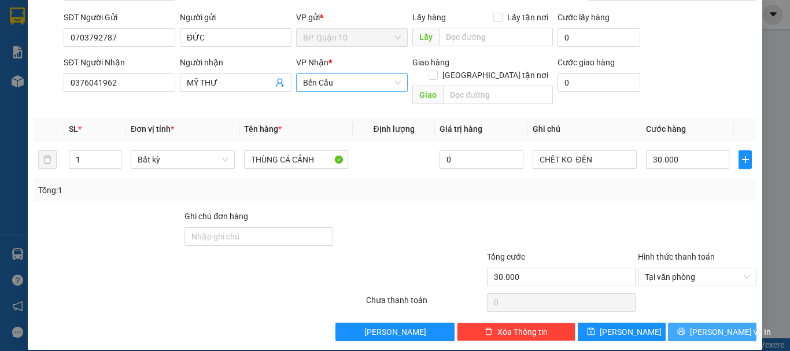
click at [707, 326] on span "Lưu và In" at bounding box center [730, 332] width 81 height 13
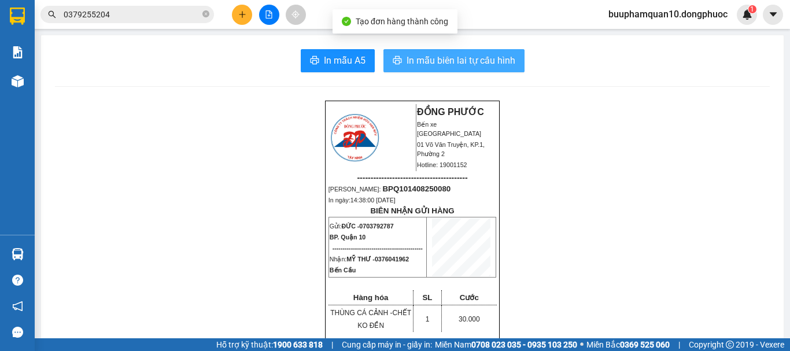
click at [413, 58] on span "In mẫu biên lai tự cấu hình" at bounding box center [461, 60] width 109 height 14
click at [383, 49] on button "In mẫu biên lai tự cấu hình" at bounding box center [453, 60] width 141 height 23
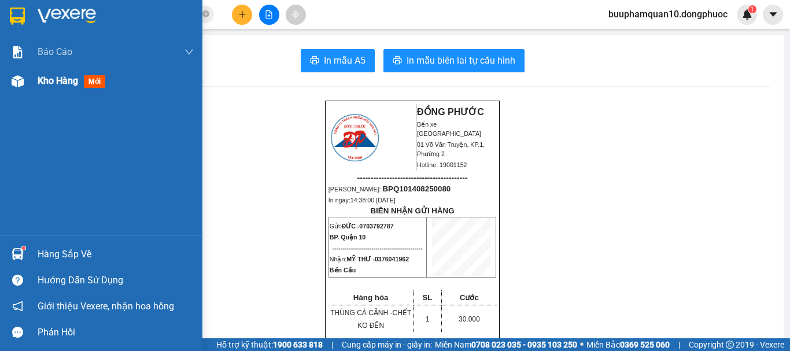
click at [60, 83] on span "Kho hàng" at bounding box center [58, 80] width 40 height 11
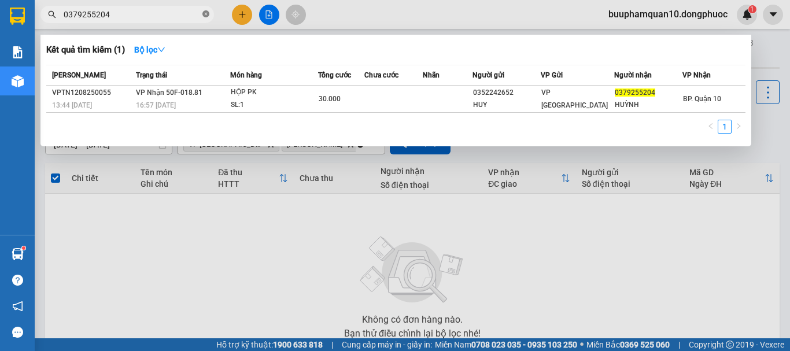
click at [206, 17] on icon "close-circle" at bounding box center [205, 13] width 7 height 7
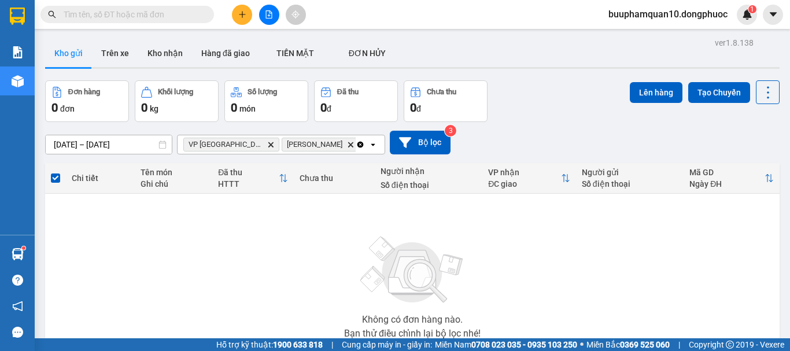
click at [178, 11] on input "text" at bounding box center [132, 14] width 136 height 13
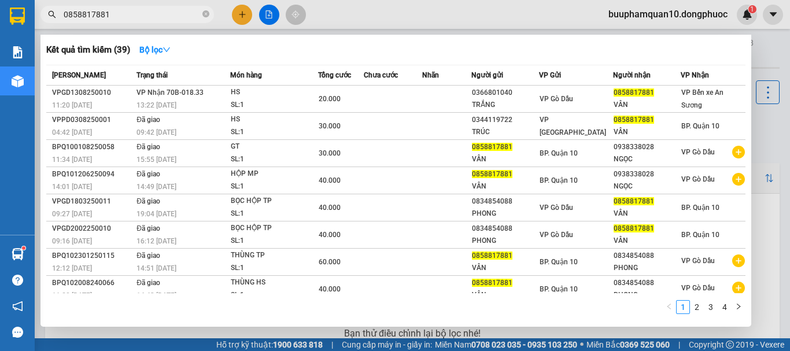
type input "0858817881"
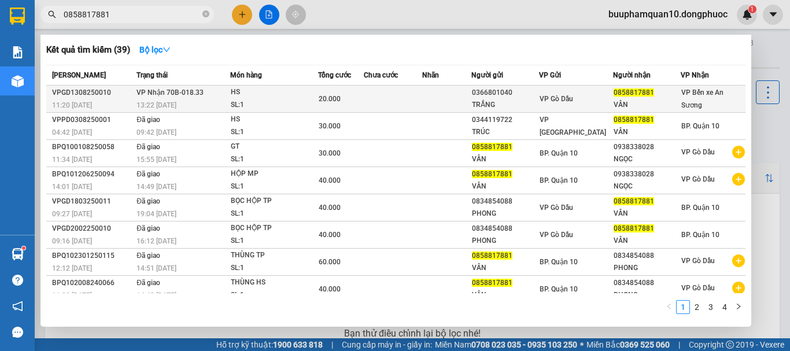
click at [693, 98] on span "VP Bến xe An Sương" at bounding box center [702, 98] width 42 height 21
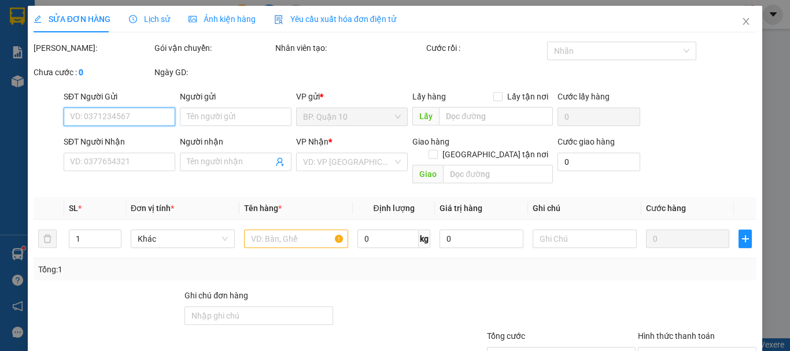
type input "0366801040"
type input "TRẮNG"
type input "0858817881"
type input "VÂN"
type input "20.000"
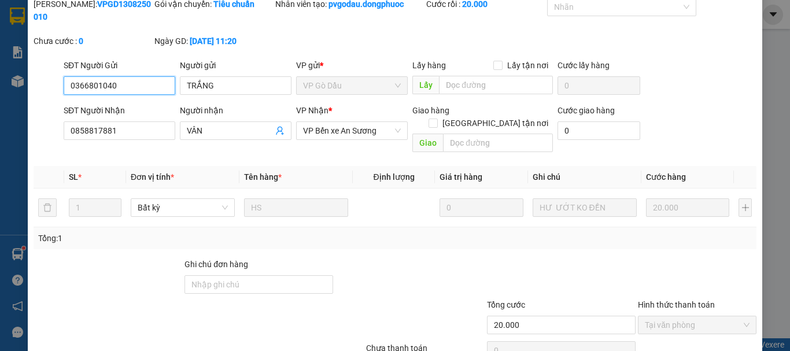
scroll to position [79, 0]
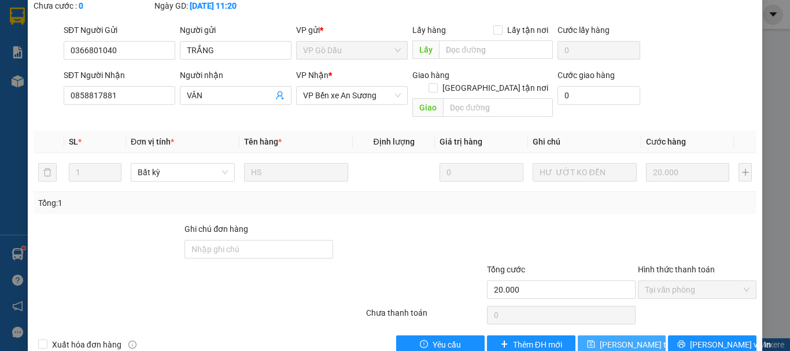
click at [607, 338] on span "[PERSON_NAME] thay đổi" at bounding box center [646, 344] width 93 height 13
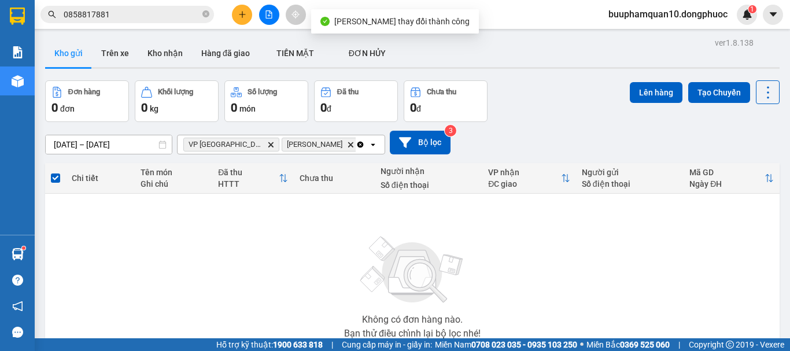
click at [134, 16] on input "0858817881" at bounding box center [132, 14] width 136 height 13
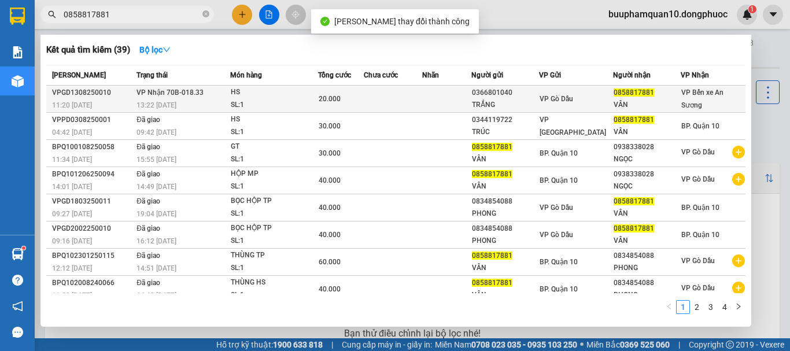
click at [168, 90] on span "VP Nhận 70B-018.33" at bounding box center [169, 92] width 67 height 8
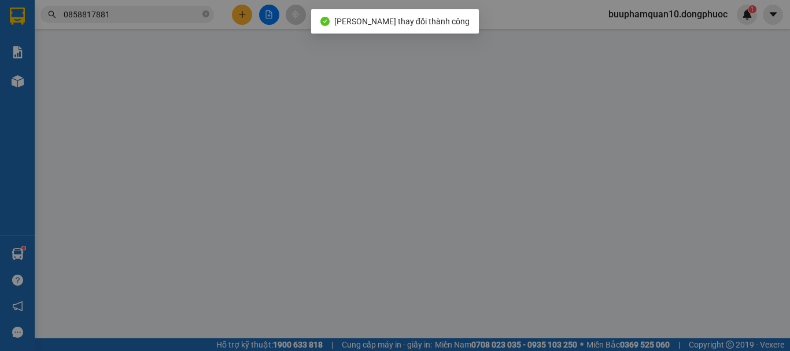
type input "0366801040"
type input "TRẮNG"
type input "0858817881"
type input "VÂN"
type input "20.000"
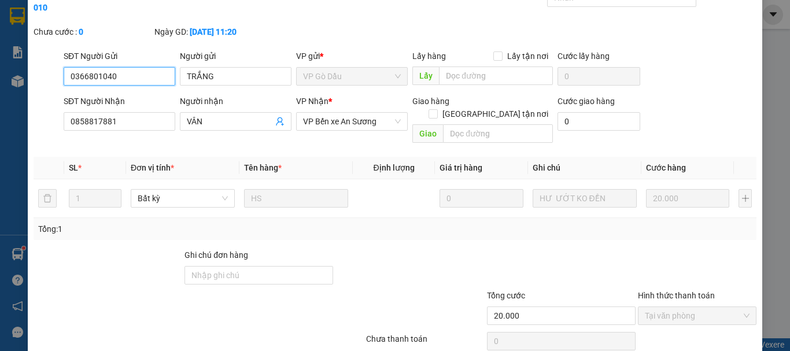
scroll to position [79, 0]
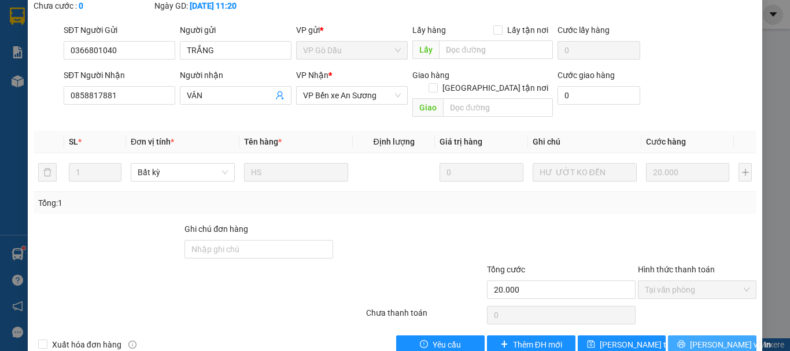
click at [695, 338] on span "[PERSON_NAME] và In" at bounding box center [730, 344] width 81 height 13
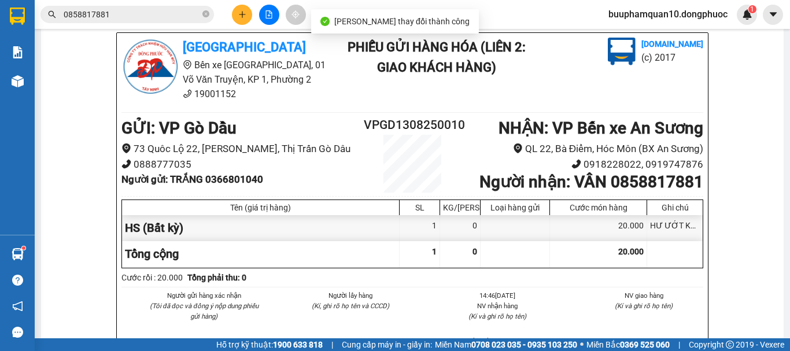
scroll to position [1379, 0]
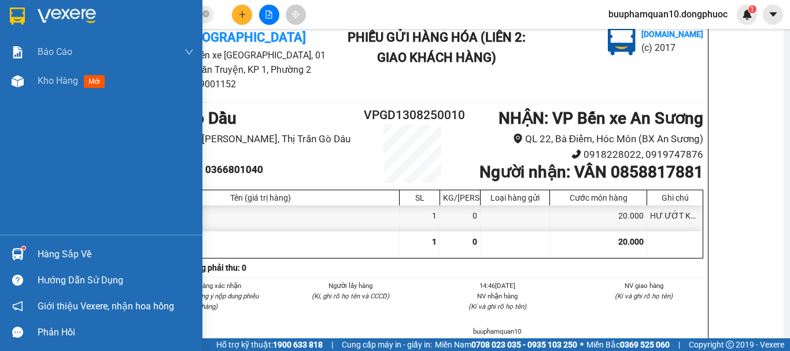
drag, startPoint x: 56, startPoint y: 263, endPoint x: 68, endPoint y: 260, distance: 11.9
click at [57, 263] on div "Hàng sắp về" at bounding box center [116, 254] width 156 height 17
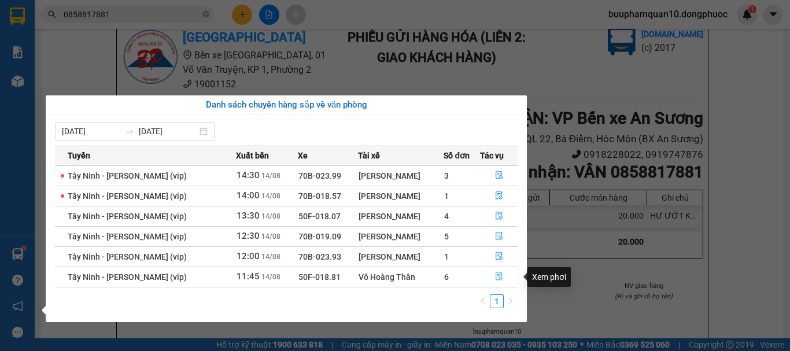
click at [493, 278] on button "button" at bounding box center [499, 277] width 37 height 19
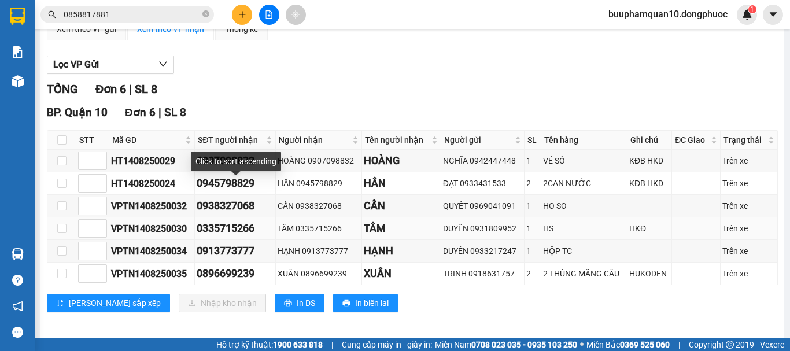
scroll to position [118, 0]
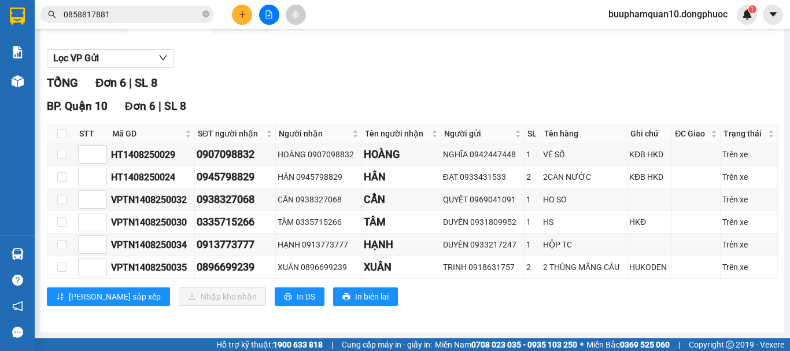
click at [150, 19] on input "0858817881" at bounding box center [132, 14] width 136 height 13
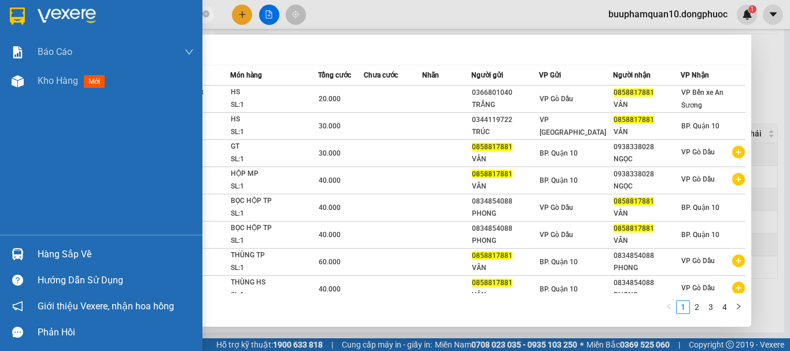
click at [90, 250] on div "Hàng sắp về" at bounding box center [116, 254] width 156 height 17
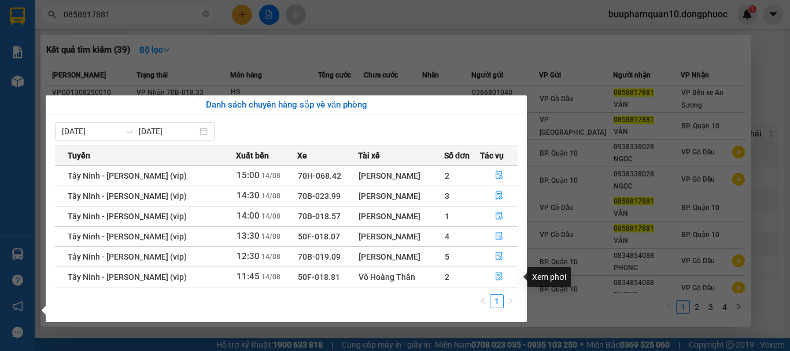
click at [497, 278] on icon "file-done" at bounding box center [499, 276] width 8 height 8
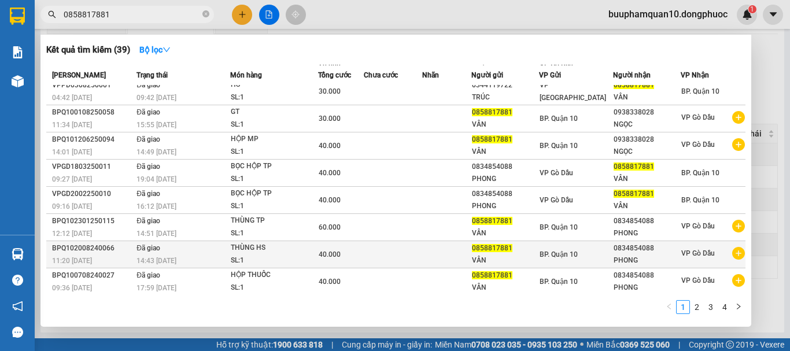
scroll to position [64, 0]
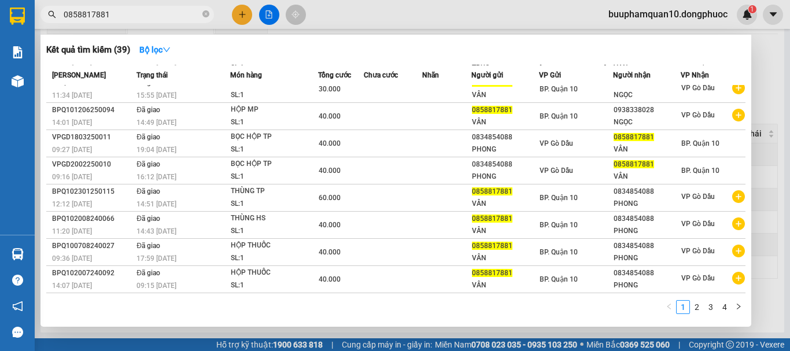
click at [776, 207] on div at bounding box center [395, 175] width 790 height 351
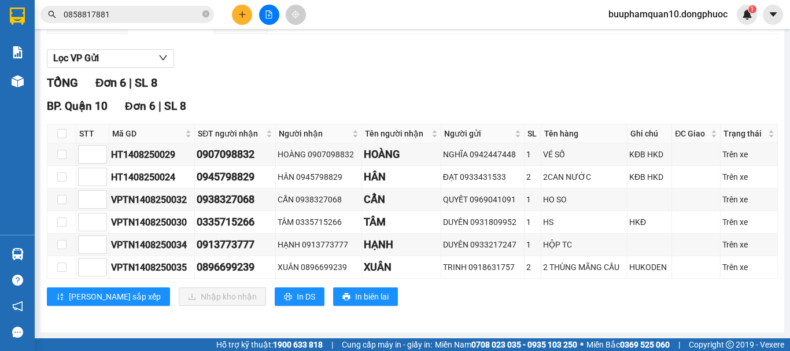
drag, startPoint x: 56, startPoint y: 133, endPoint x: 73, endPoint y: 131, distance: 16.9
click at [64, 132] on th at bounding box center [61, 133] width 29 height 19
click at [73, 131] on th at bounding box center [61, 133] width 29 height 19
click at [64, 134] on input "checkbox" at bounding box center [61, 133] width 9 height 9
checkbox input "true"
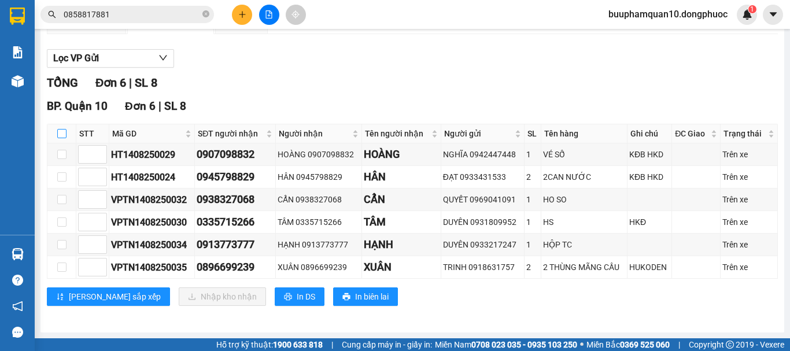
checkbox input "true"
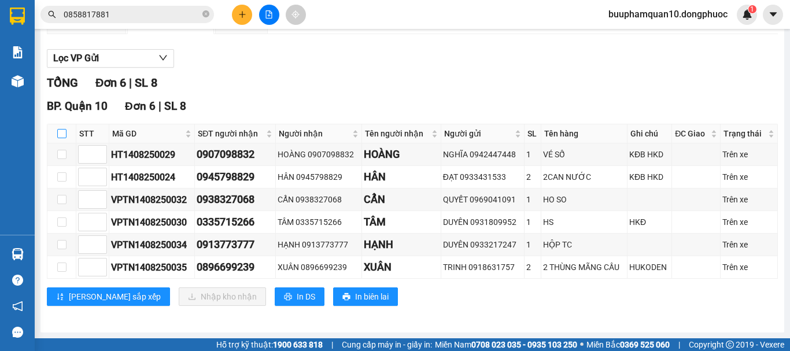
checkbox input "true"
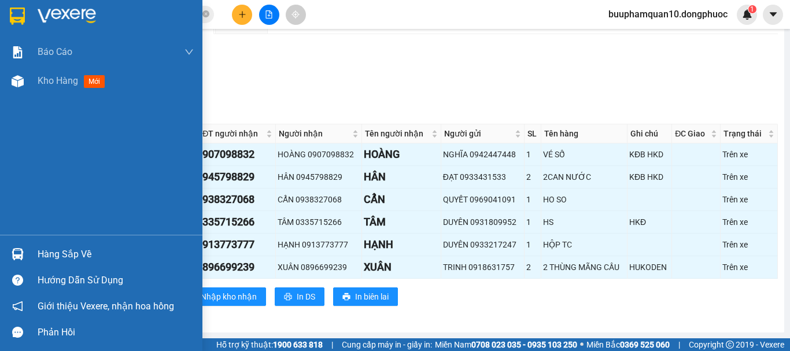
click at [56, 249] on div "Hàng sắp về" at bounding box center [116, 254] width 156 height 17
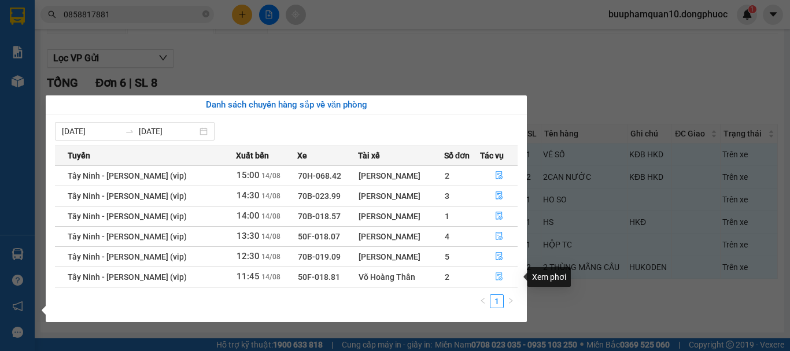
click at [501, 274] on icon "file-done" at bounding box center [499, 276] width 8 height 8
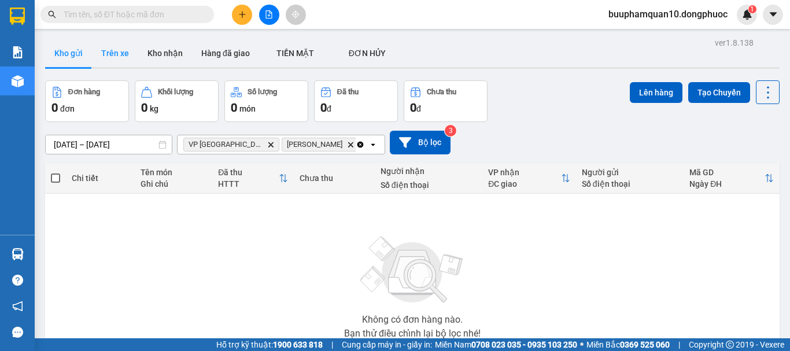
click at [113, 52] on button "Trên xe" at bounding box center [115, 53] width 46 height 28
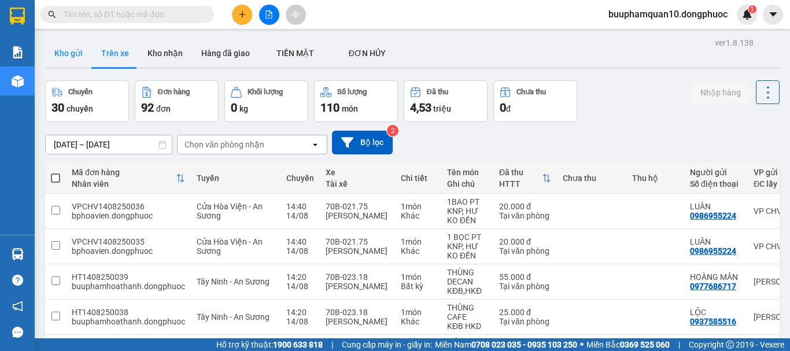
click at [80, 52] on button "Kho gửi" at bounding box center [68, 53] width 47 height 28
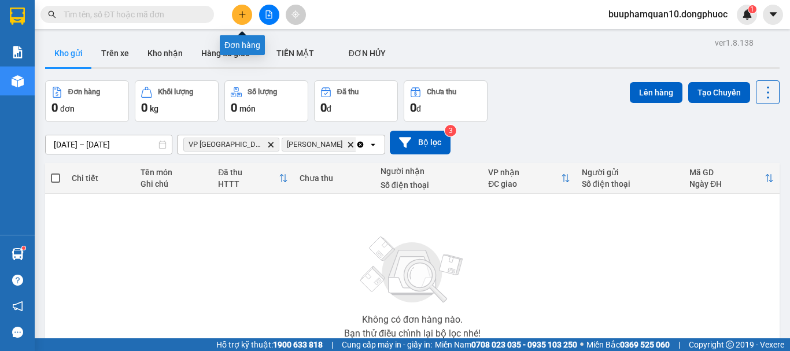
click at [242, 16] on icon "plus" at bounding box center [242, 14] width 8 height 8
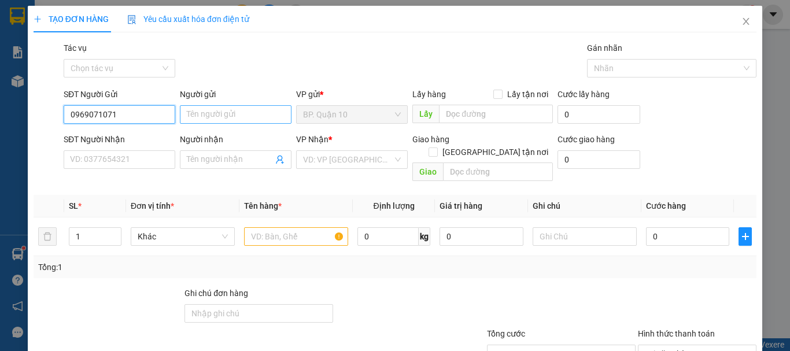
type input "0969071071"
click at [226, 120] on input "Người gửi" at bounding box center [236, 114] width 112 height 19
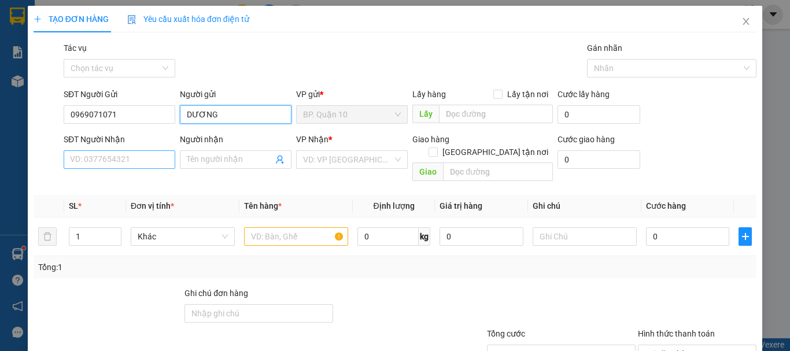
type input "DƯƠNG"
click at [96, 154] on input "SĐT Người Nhận" at bounding box center [120, 159] width 112 height 19
type input "0944160061"
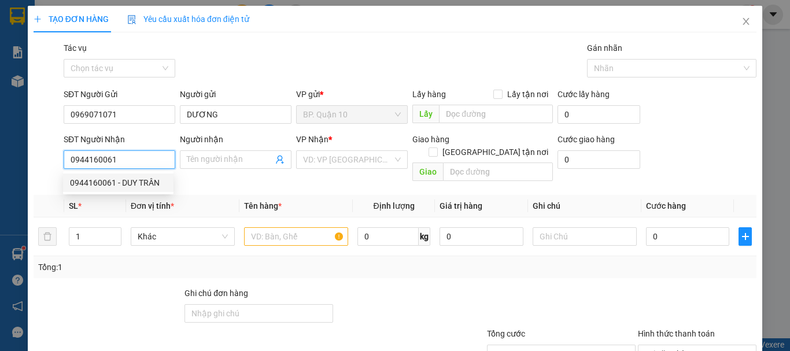
click at [115, 190] on div "0944160061 - DUY TRÂN" at bounding box center [118, 183] width 110 height 19
type input "DUY TRÂN"
type input "150.000"
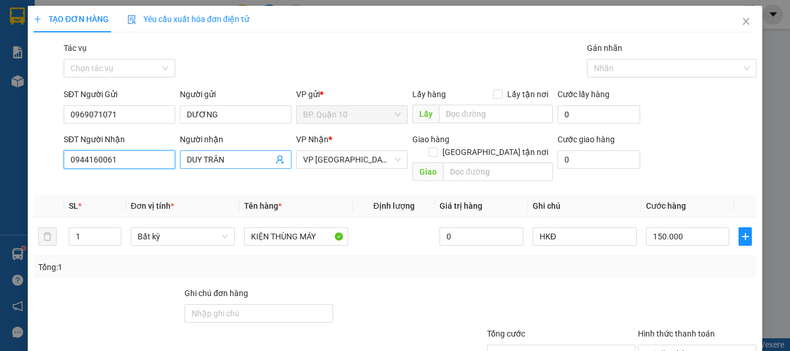
type input "0944160061"
drag, startPoint x: 203, startPoint y: 156, endPoint x: 35, endPoint y: 160, distance: 167.8
click at [61, 160] on div "SĐT Người Nhận 0944160061 0944160061 Người nhận DUY TRÂN VP Nhận * VP Tây Ninh …" at bounding box center [410, 159] width 698 height 53
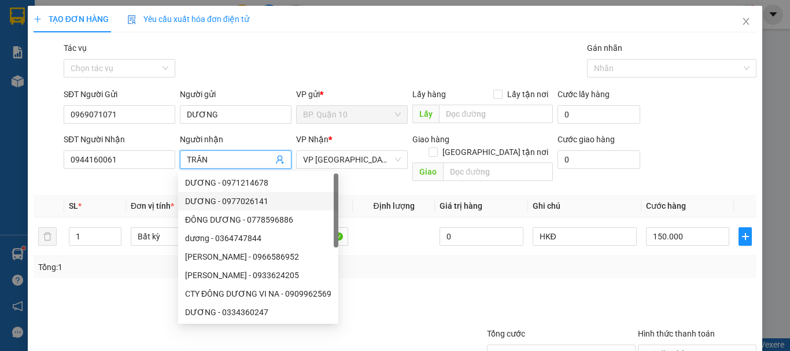
type input "TRÂN"
drag, startPoint x: 519, startPoint y: 310, endPoint x: 485, endPoint y: 279, distance: 46.3
click at [519, 304] on div at bounding box center [561, 307] width 151 height 40
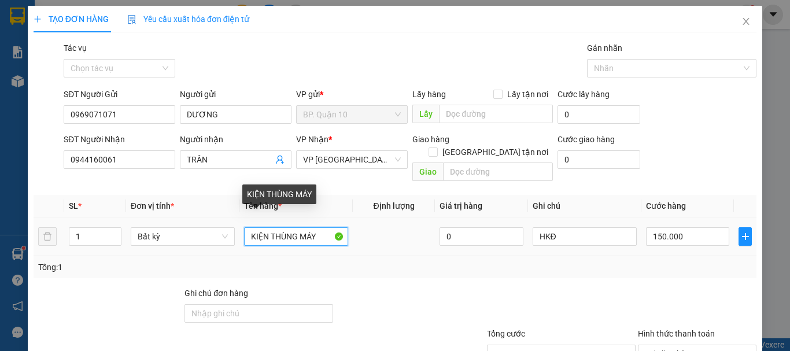
drag, startPoint x: 318, startPoint y: 229, endPoint x: 67, endPoint y: 247, distance: 251.7
click at [160, 248] on div "SL * Đơn vị tính * Tên hàng * Định lượng Giá trị hàng Ghi chú Cước hàng 1 Bất k…" at bounding box center [395, 236] width 723 height 83
type input "HỘP GT"
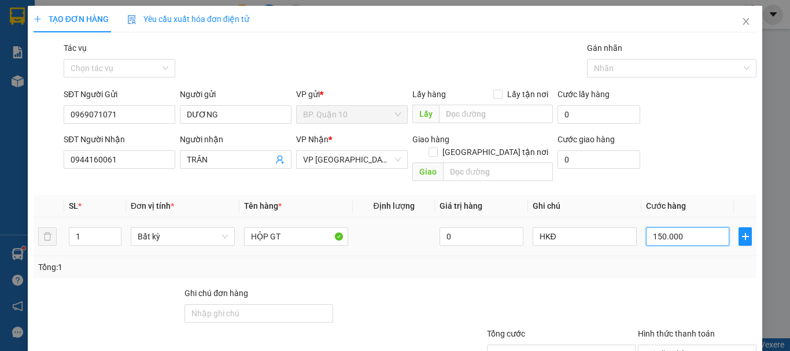
click at [654, 227] on input "150.000" at bounding box center [687, 236] width 83 height 19
type input "3"
type input "30"
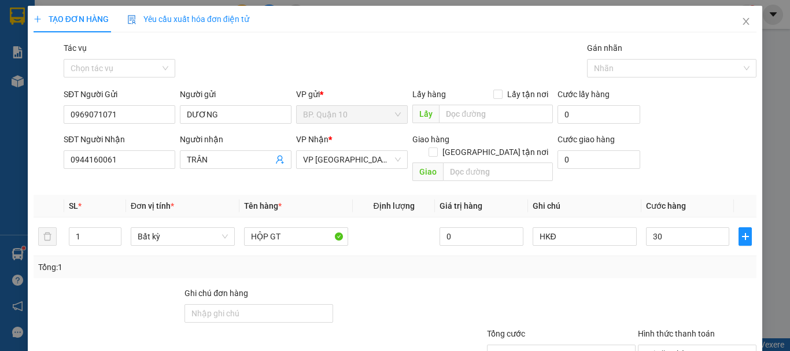
type input "30.000"
click at [765, 291] on div "TẠO ĐƠN HÀNG Yêu cầu xuất hóa đơn điện tử Transit Pickup Surcharge Ids Transit …" at bounding box center [395, 175] width 790 height 351
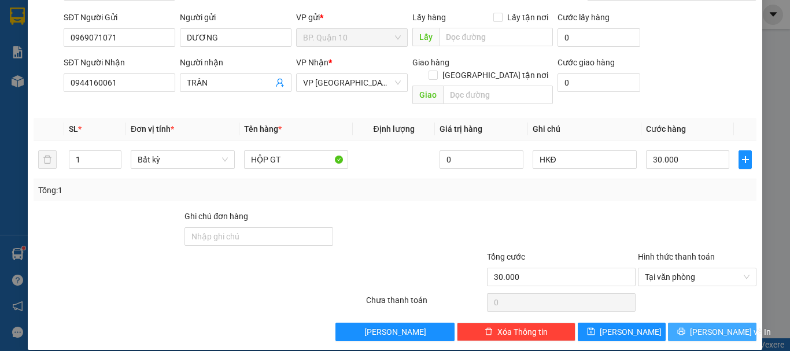
drag, startPoint x: 695, startPoint y: 319, endPoint x: 675, endPoint y: 290, distance: 35.3
click at [696, 326] on span "Lưu và In" at bounding box center [730, 332] width 81 height 13
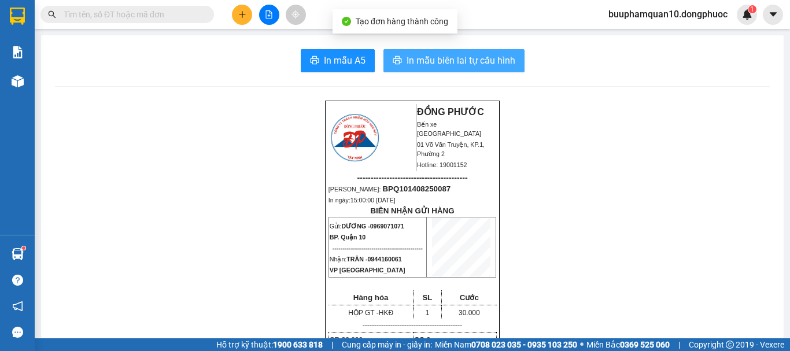
click at [460, 63] on span "In mẫu biên lai tự cấu hình" at bounding box center [461, 60] width 109 height 14
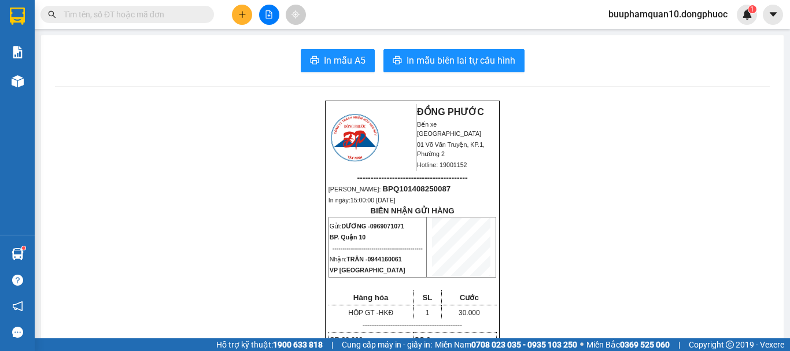
click at [241, 21] on button at bounding box center [242, 15] width 20 height 20
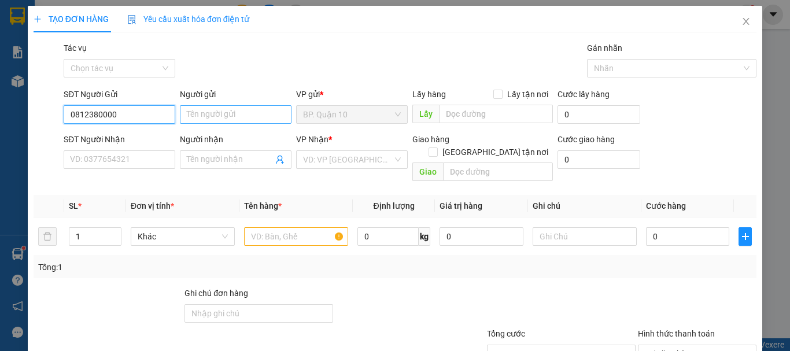
type input "0812380000"
click at [233, 112] on input "Người gửi" at bounding box center [236, 114] width 112 height 19
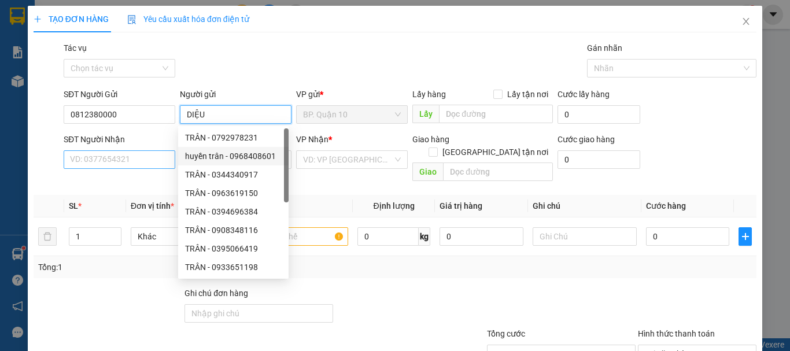
type input "DIỆU"
click at [149, 160] on input "SĐT Người Nhận" at bounding box center [120, 159] width 112 height 19
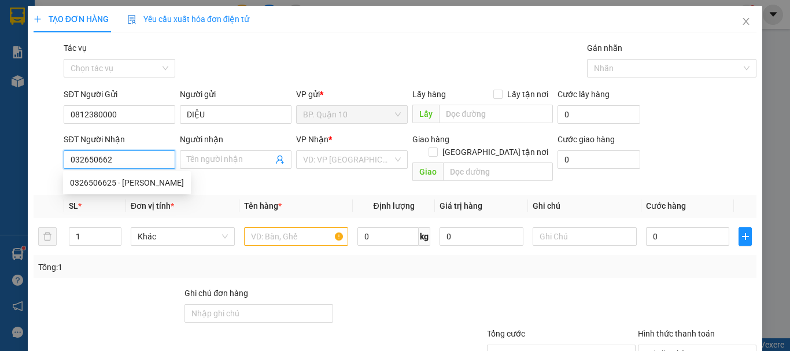
type input "0326506625"
click at [119, 182] on div "0326506625 - VY" at bounding box center [127, 182] width 114 height 13
type input "VY"
type input "30.000"
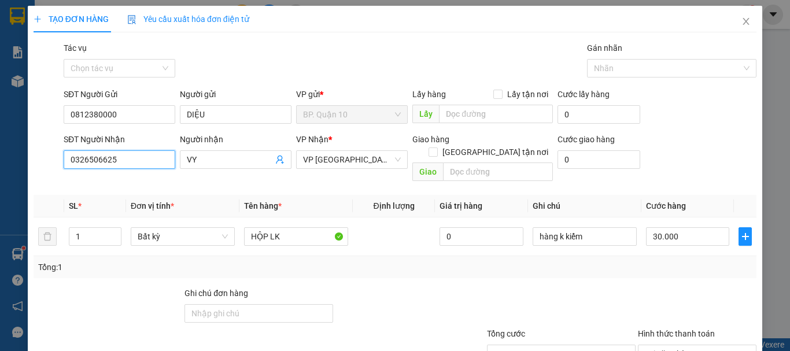
type input "0326506625"
click at [353, 195] on th "Định lượng" at bounding box center [394, 206] width 82 height 23
drag, startPoint x: 339, startPoint y: 287, endPoint x: 507, endPoint y: 252, distance: 171.4
click at [354, 287] on div at bounding box center [409, 307] width 151 height 40
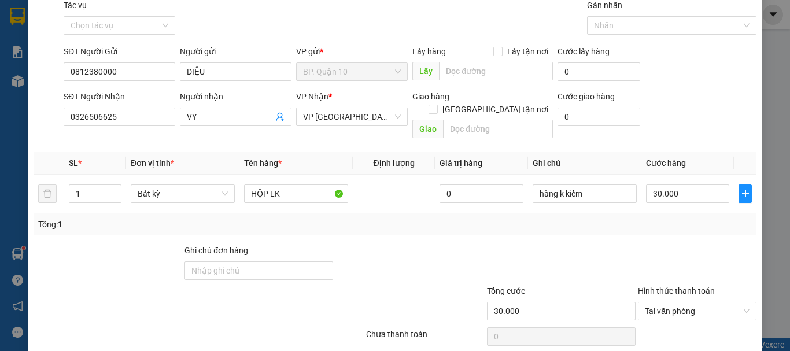
scroll to position [77, 0]
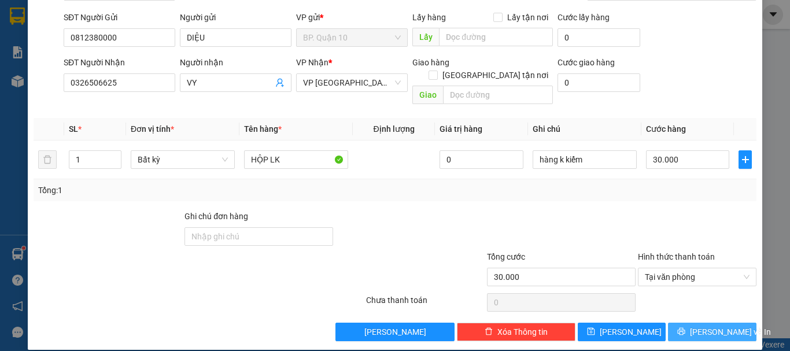
click at [719, 326] on span "Lưu và In" at bounding box center [730, 332] width 81 height 13
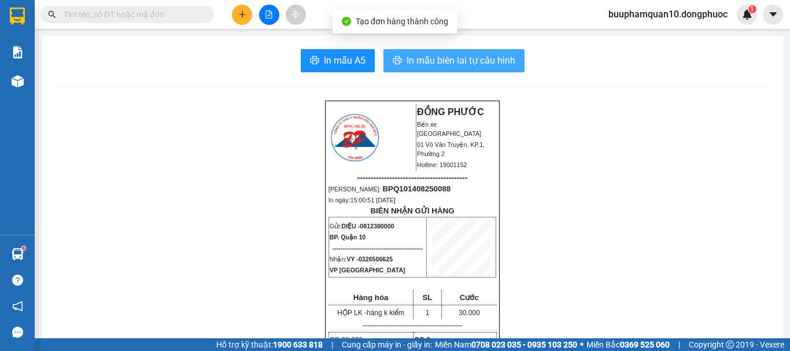
click at [423, 64] on span "In mẫu biên lai tự cấu hình" at bounding box center [461, 60] width 109 height 14
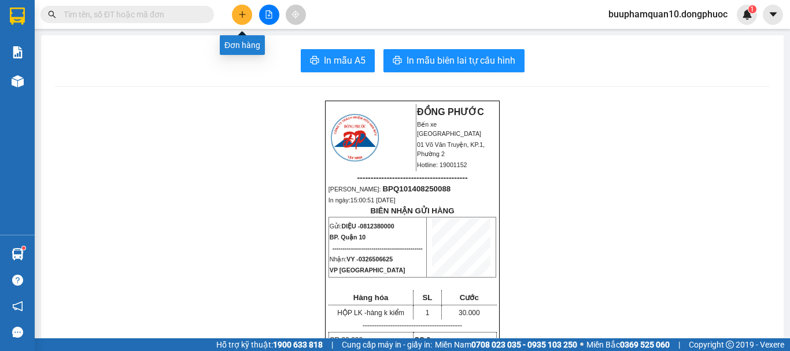
click at [235, 14] on button at bounding box center [242, 15] width 20 height 20
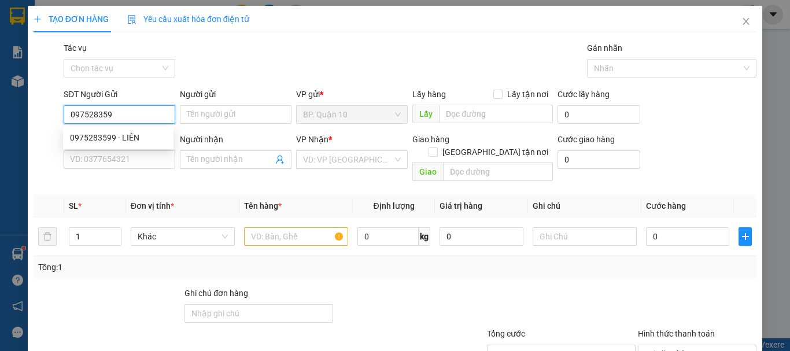
type input "0975283599"
click at [145, 135] on div "0975283599 - PHƯƠNG" at bounding box center [118, 137] width 97 height 13
type input "PHƯƠNG"
type input "0975283599"
type input "PHƯƠNG"
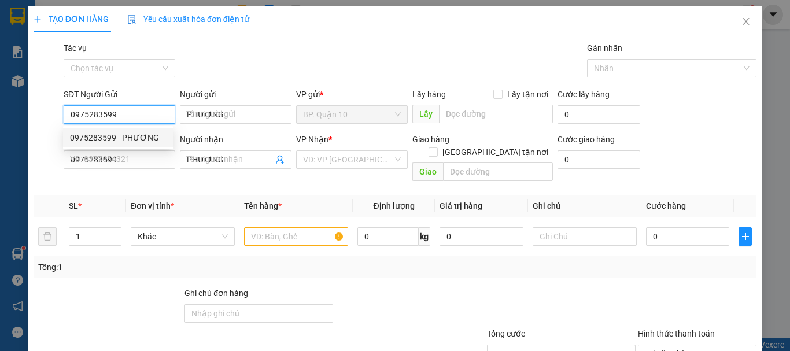
type input "50.000"
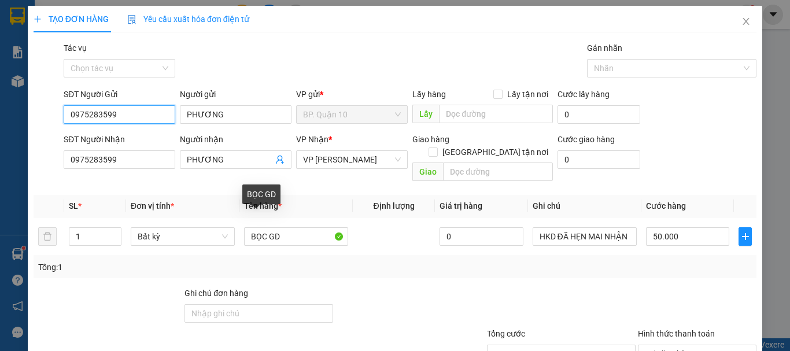
type input "0975283599"
drag, startPoint x: 372, startPoint y: 310, endPoint x: 374, endPoint y: 295, distance: 15.1
click at [373, 308] on div at bounding box center [409, 307] width 151 height 40
click at [398, 261] on div "Tổng: 1" at bounding box center [395, 267] width 723 height 22
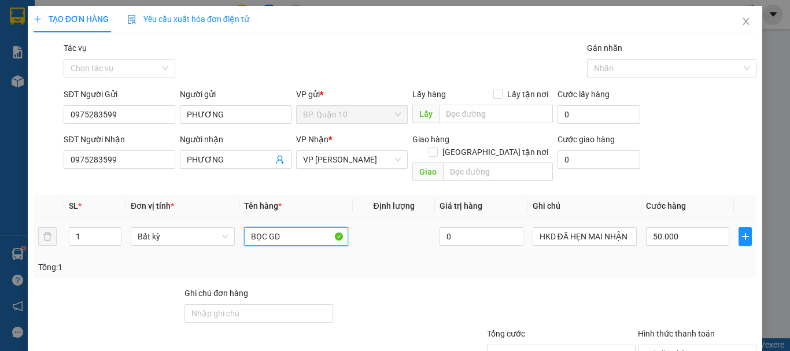
drag, startPoint x: 293, startPoint y: 220, endPoint x: 48, endPoint y: 260, distance: 247.9
click at [56, 259] on div "SL * Đơn vị tính * Tên hàng * Định lượng Giá trị hàng Ghi chú Cước hàng 1 Bất k…" at bounding box center [395, 236] width 723 height 83
click at [286, 227] on input "text" at bounding box center [296, 236] width 104 height 19
type input "TÚI XANH TP KHÔ"
drag, startPoint x: 585, startPoint y: 265, endPoint x: 597, endPoint y: 249, distance: 20.1
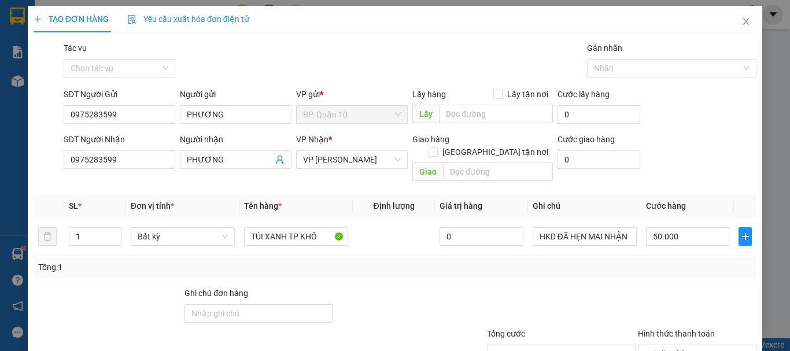
click at [595, 256] on div "Tổng: 1" at bounding box center [395, 267] width 723 height 22
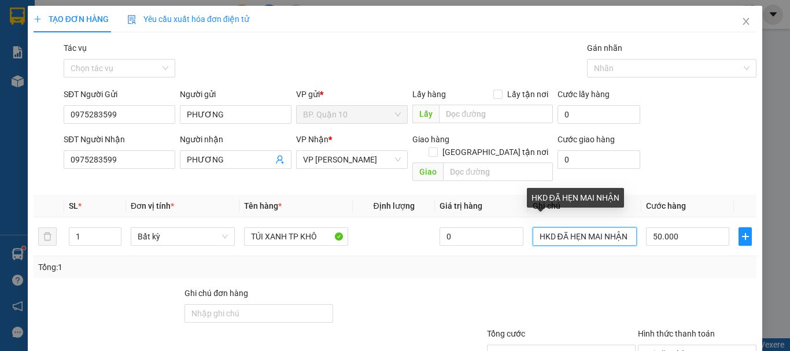
drag, startPoint x: 629, startPoint y: 222, endPoint x: 414, endPoint y: 262, distance: 218.3
click at [414, 262] on div "SL * Đơn vị tính * Tên hàng * Định lượng Giá trị hàng Ghi chú Cước hàng 1 Bất k…" at bounding box center [395, 236] width 723 height 83
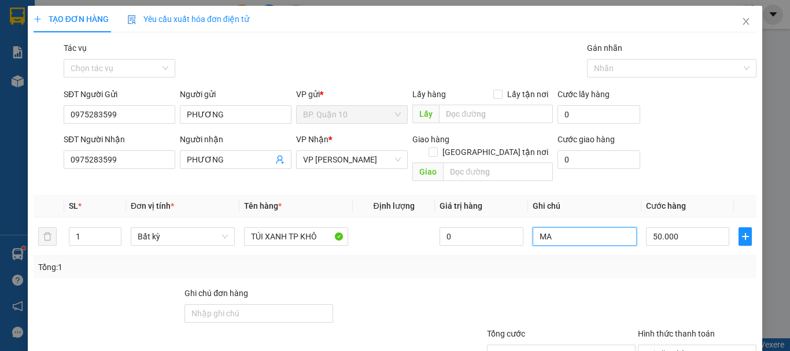
type input "M"
type input "mai nhận hư k đền"
drag, startPoint x: 649, startPoint y: 276, endPoint x: 671, endPoint y: 235, distance: 46.9
click at [650, 287] on div at bounding box center [697, 307] width 121 height 40
click at [664, 256] on div "Tổng: 1" at bounding box center [395, 267] width 723 height 22
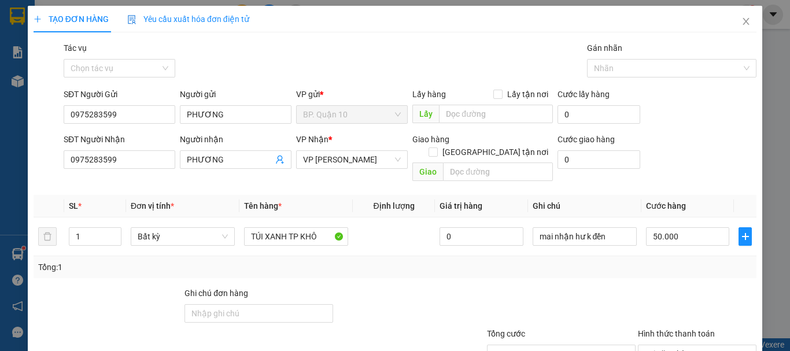
click at [664, 261] on div "Tổng: 1" at bounding box center [395, 267] width 714 height 13
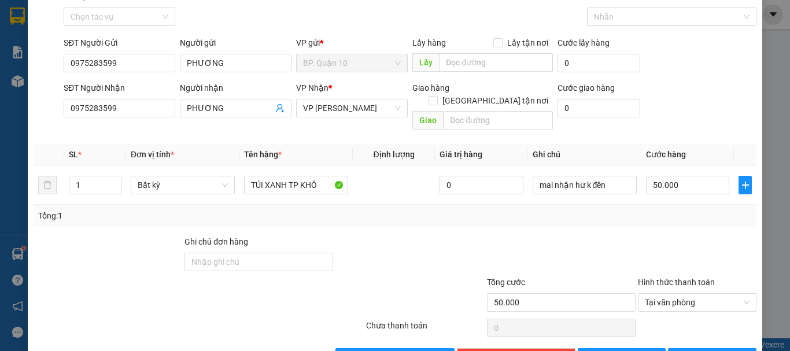
scroll to position [77, 0]
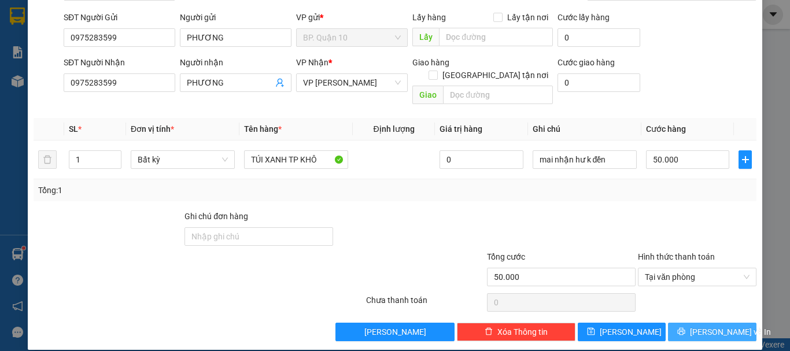
click at [685, 327] on icon "printer" at bounding box center [681, 331] width 8 height 8
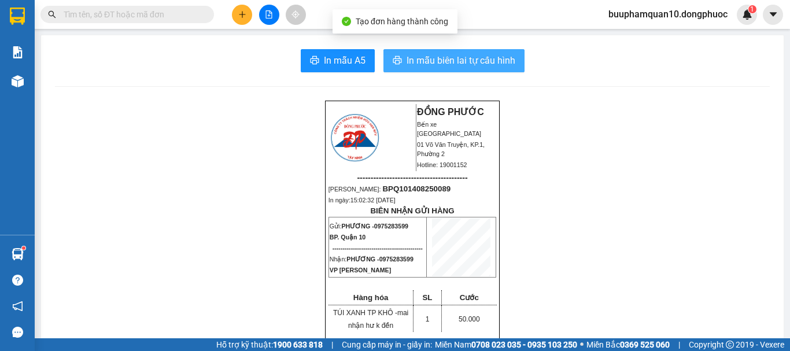
click at [491, 62] on span "In mẫu biên lai tự cấu hình" at bounding box center [461, 60] width 109 height 14
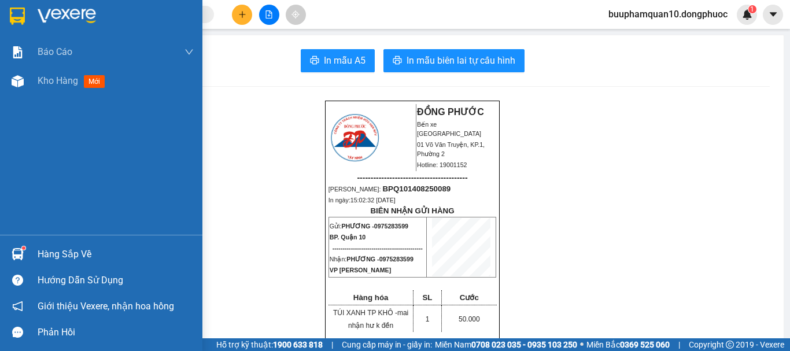
click at [48, 252] on div "Hàng sắp về" at bounding box center [116, 254] width 156 height 17
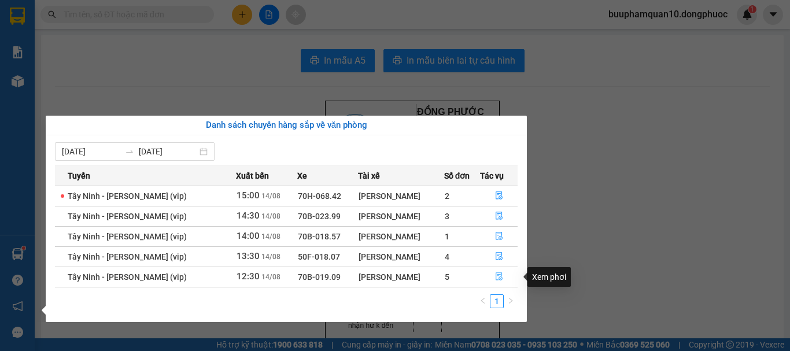
click at [496, 276] on icon "file-done" at bounding box center [499, 276] width 8 height 8
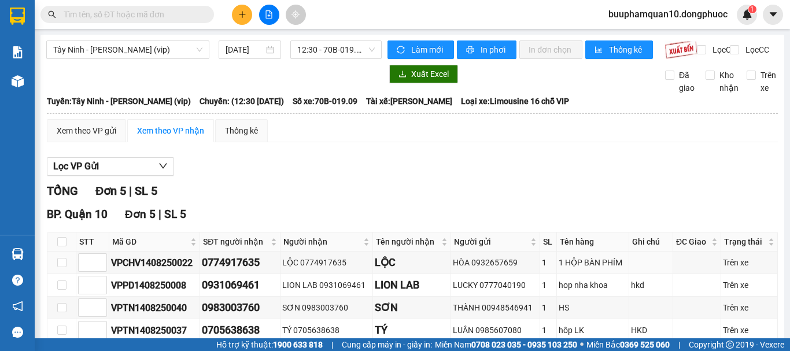
scroll to position [95, 0]
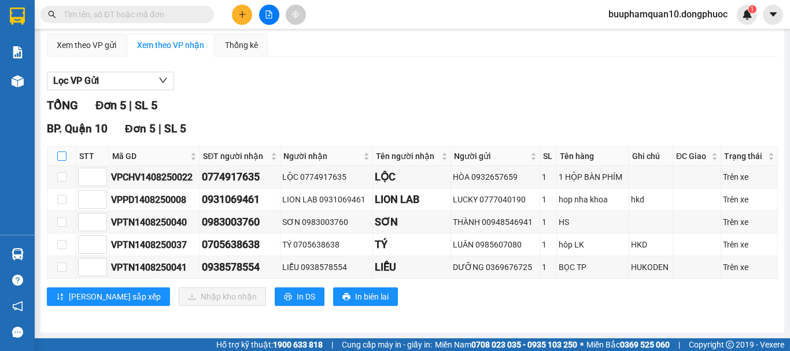
click at [61, 151] on label at bounding box center [61, 156] width 9 height 13
click at [61, 152] on input "checkbox" at bounding box center [61, 156] width 9 height 9
checkbox input "true"
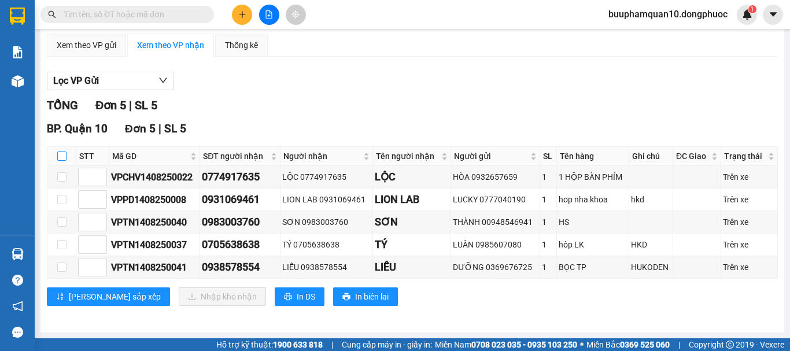
checkbox input "true"
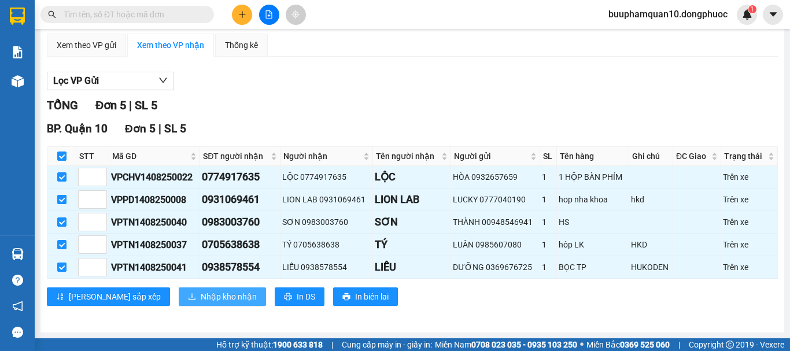
click at [179, 289] on button "Nhập kho nhận" at bounding box center [222, 296] width 87 height 19
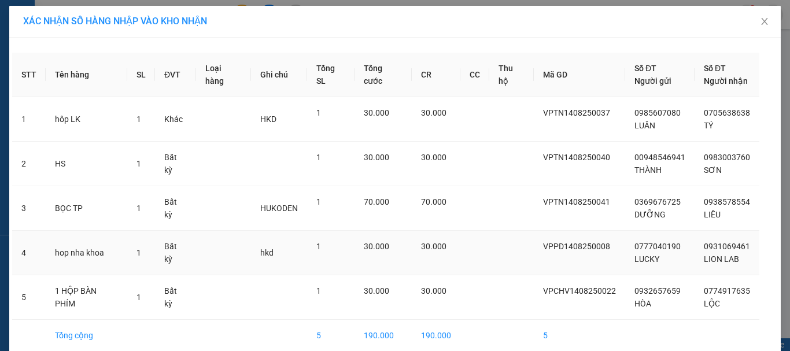
scroll to position [53, 0]
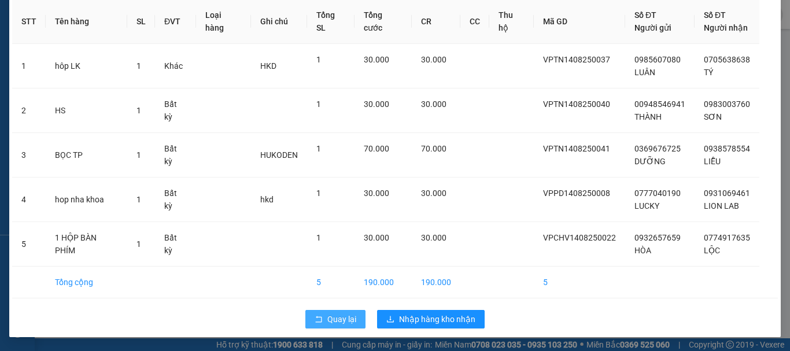
click at [316, 320] on icon "rollback" at bounding box center [319, 319] width 8 height 8
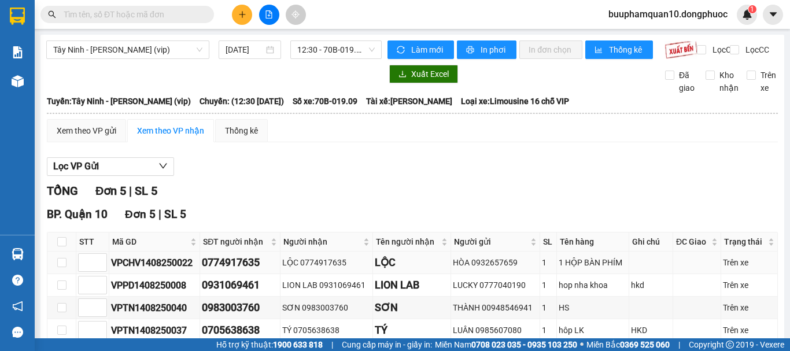
scroll to position [95, 0]
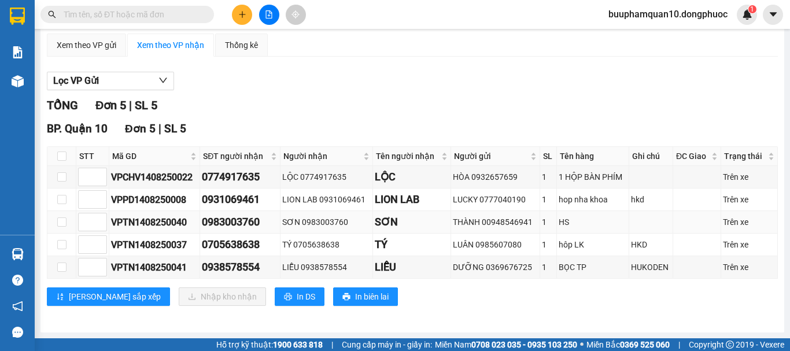
click at [68, 224] on td at bounding box center [61, 222] width 29 height 23
click at [63, 224] on input "checkbox" at bounding box center [61, 221] width 9 height 9
checkbox input "true"
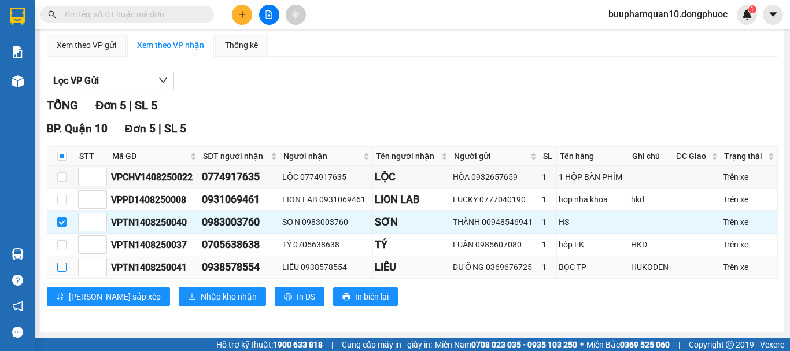
click at [61, 270] on input "checkbox" at bounding box center [61, 267] width 9 height 9
checkbox input "true"
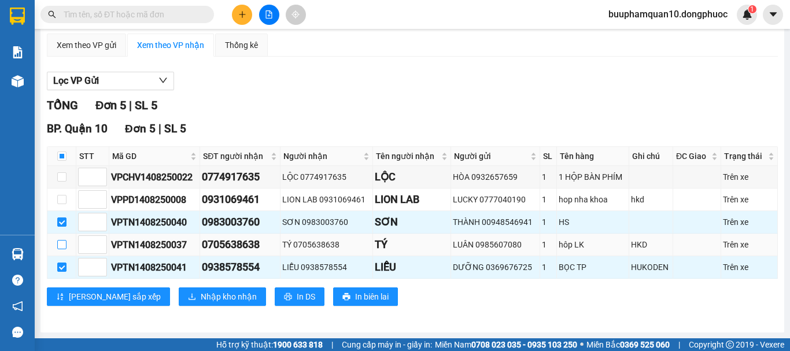
click at [64, 246] on input "checkbox" at bounding box center [61, 244] width 9 height 9
checkbox input "true"
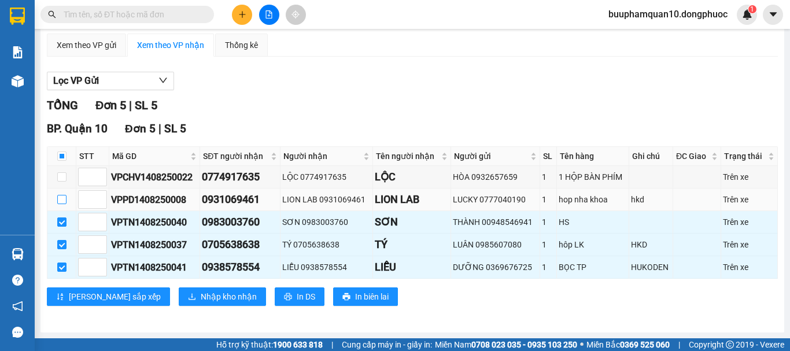
click at [65, 201] on input "checkbox" at bounding box center [61, 199] width 9 height 9
checkbox input "true"
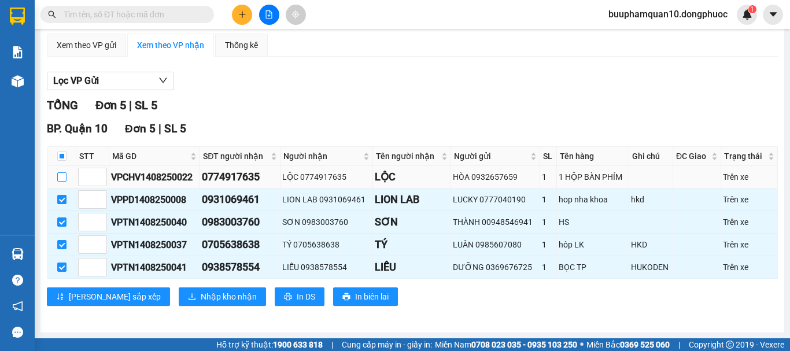
click at [62, 178] on input "checkbox" at bounding box center [61, 176] width 9 height 9
checkbox input "true"
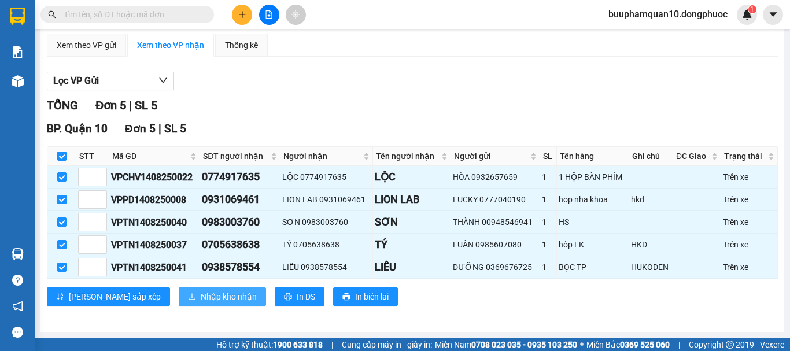
click at [201, 300] on span "Nhập kho nhận" at bounding box center [229, 296] width 56 height 13
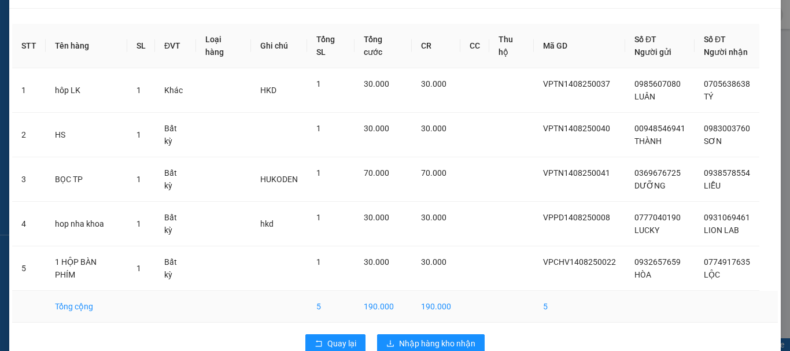
scroll to position [53, 0]
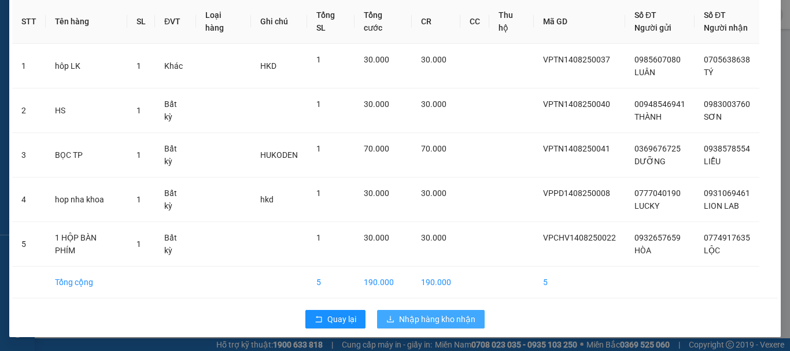
click at [466, 318] on span "Nhập hàng kho nhận" at bounding box center [437, 319] width 76 height 13
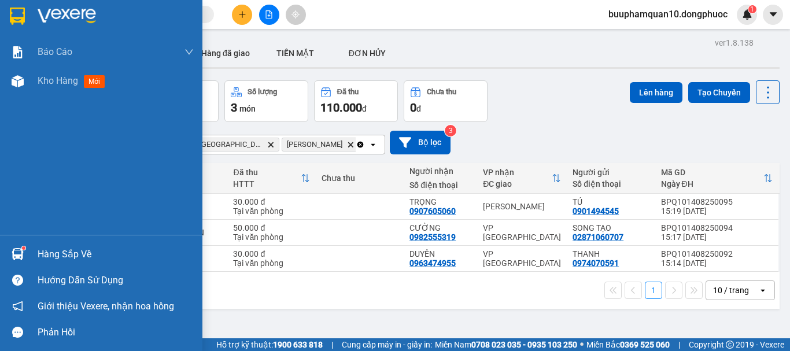
click at [78, 244] on div "Hàng sắp về" at bounding box center [101, 254] width 202 height 26
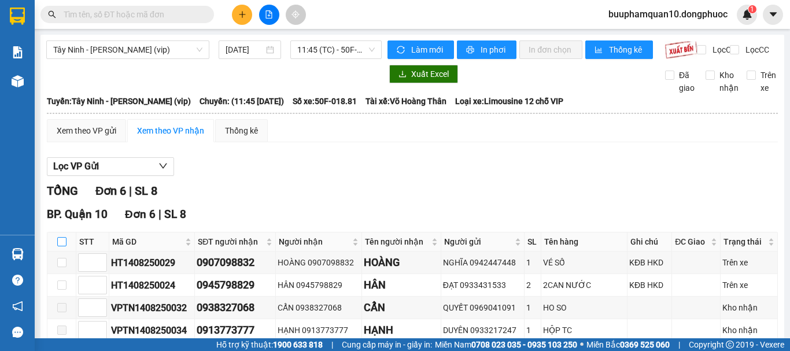
click at [57, 246] on input "checkbox" at bounding box center [61, 241] width 9 height 9
checkbox input "true"
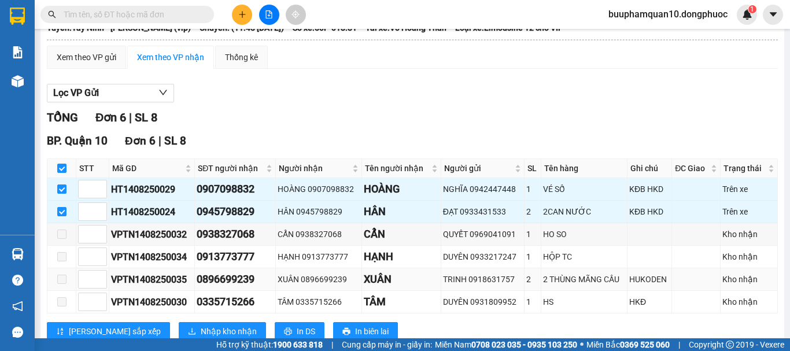
scroll to position [118, 0]
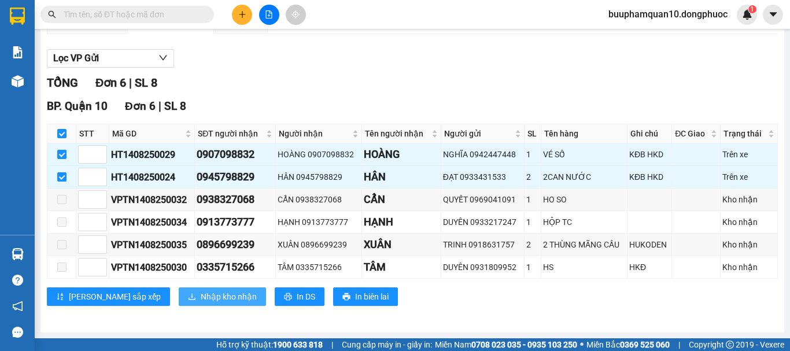
click at [188, 297] on icon "download" at bounding box center [192, 297] width 8 height 8
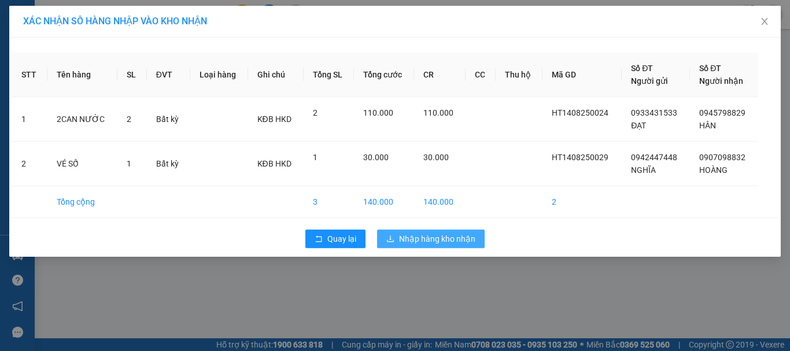
click at [431, 241] on span "Nhập hàng kho nhận" at bounding box center [437, 239] width 76 height 13
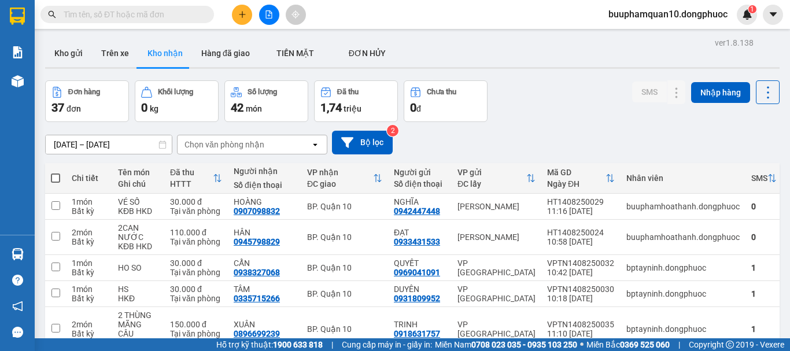
click at [183, 14] on input "text" at bounding box center [132, 14] width 136 height 13
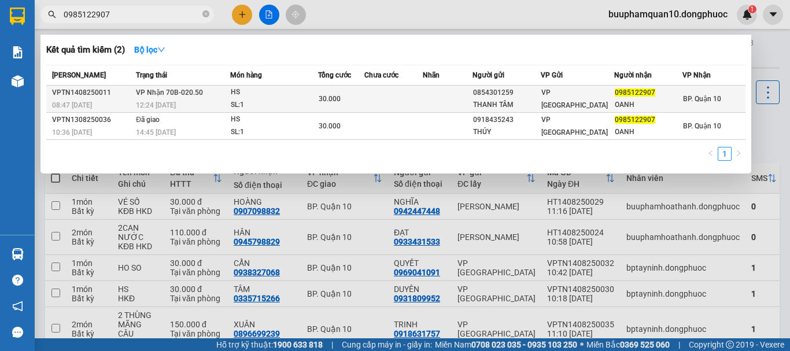
type input "0985122907"
click at [248, 99] on div "SL: 1" at bounding box center [274, 105] width 87 height 13
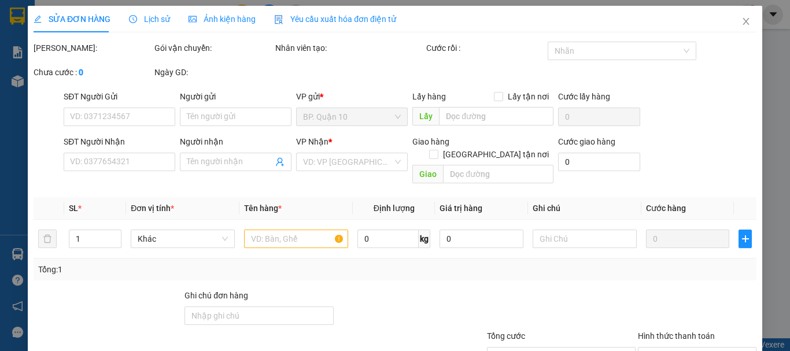
type input "0854301259"
type input "THANH TÂM"
type input "0985122907"
type input "OANH"
type input "30.000"
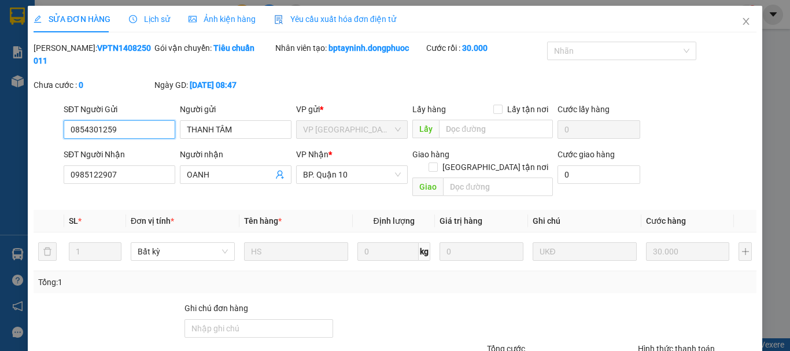
scroll to position [79, 0]
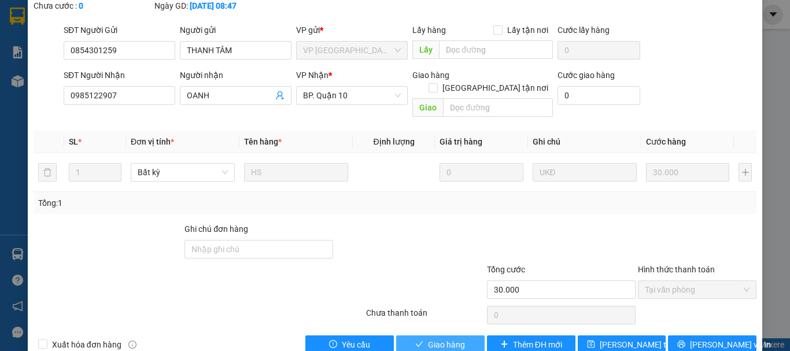
click at [435, 338] on span "Giao hàng" at bounding box center [446, 344] width 37 height 13
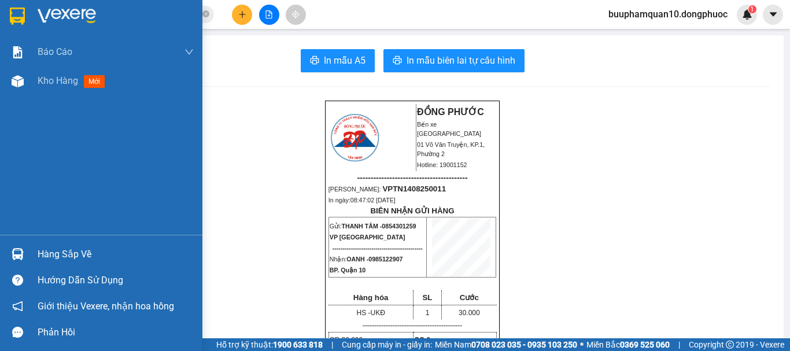
click at [71, 245] on div "Hàng sắp về" at bounding box center [101, 254] width 202 height 26
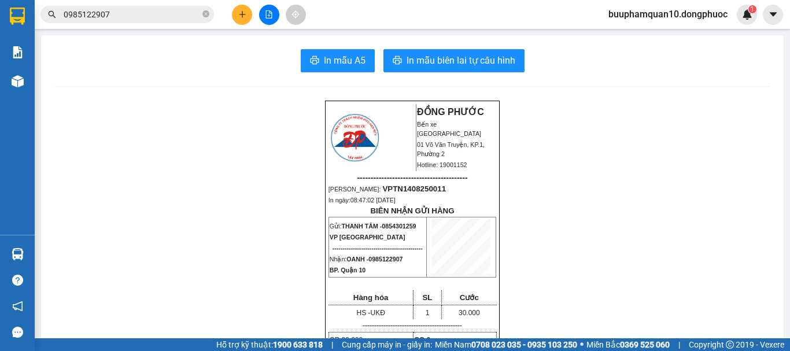
click at [242, 17] on icon "plus" at bounding box center [242, 14] width 8 height 8
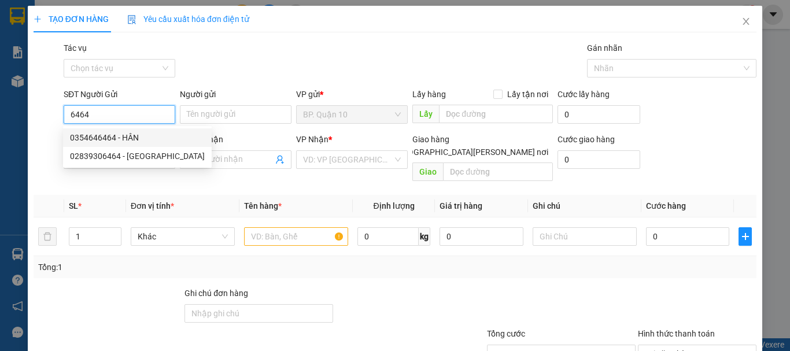
click at [119, 136] on div "0354646464 - HÂN" at bounding box center [137, 137] width 135 height 13
type input "0354646464"
type input "HÂN"
type input "0926222266"
type input "NHUNG"
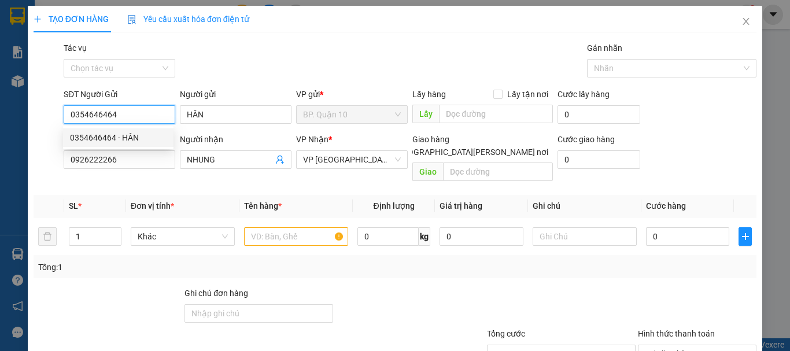
type input "30.000"
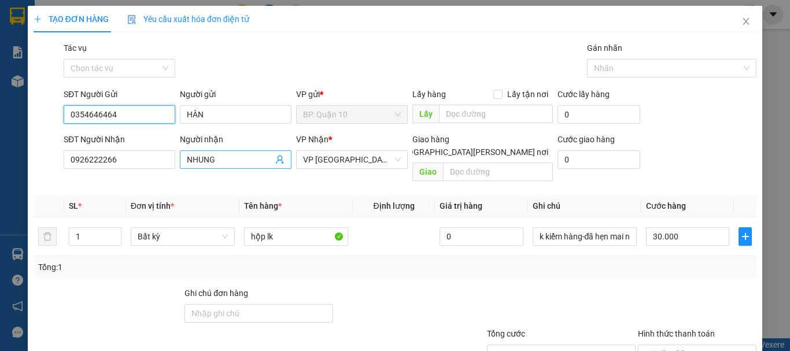
type input "0354646464"
click at [278, 158] on icon "user-add" at bounding box center [279, 159] width 9 height 9
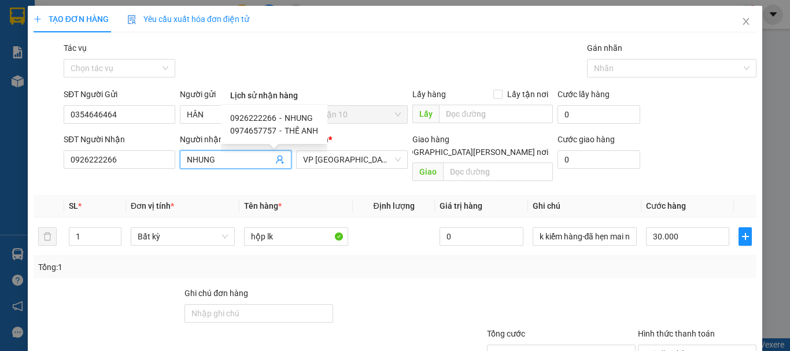
click at [285, 128] on span "THẾ ANH" at bounding box center [302, 130] width 34 height 9
type input "0974657757"
type input "THẾ ANH"
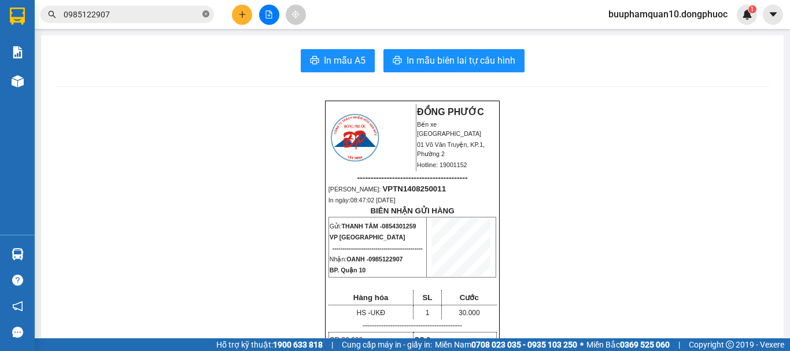
click at [208, 16] on icon "close-circle" at bounding box center [205, 13] width 7 height 7
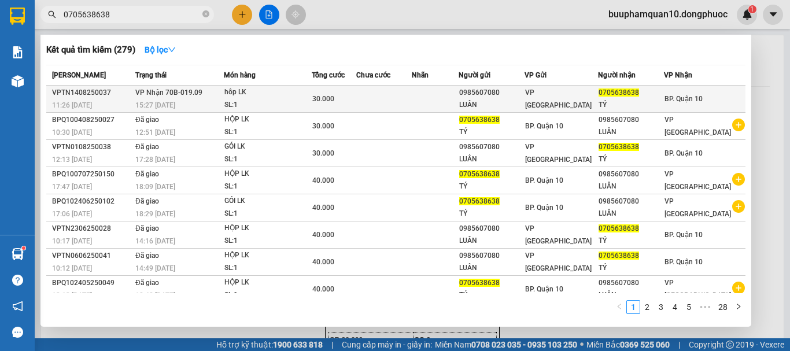
type input "0705638638"
click at [195, 100] on div "15:27 [DATE]" at bounding box center [179, 105] width 88 height 13
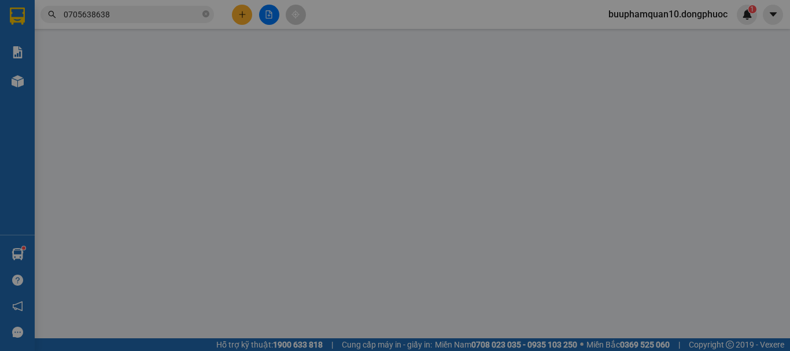
type input "0985607080"
type input "LUÂN"
type input "0705638638"
type input "TÝ"
type input "30.000"
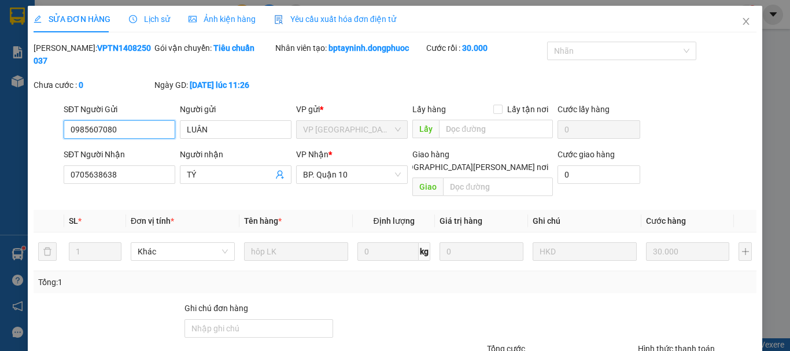
scroll to position [79, 0]
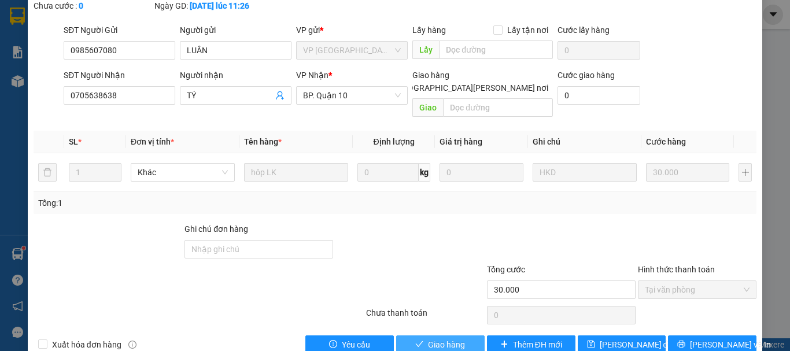
click at [441, 338] on span "Giao hàng" at bounding box center [446, 344] width 37 height 13
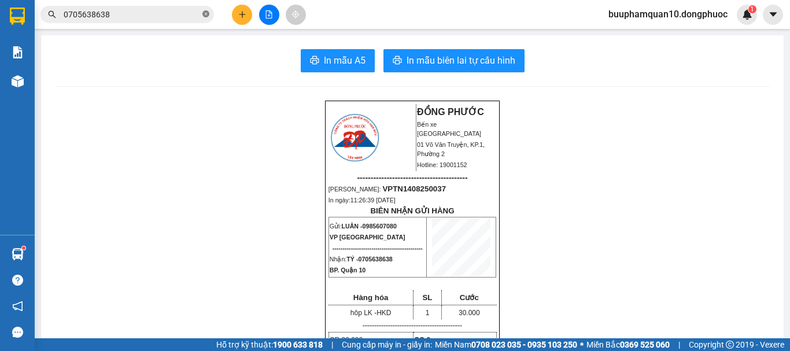
click at [208, 12] on icon "close-circle" at bounding box center [205, 13] width 7 height 7
click at [150, 20] on input "text" at bounding box center [132, 14] width 136 height 13
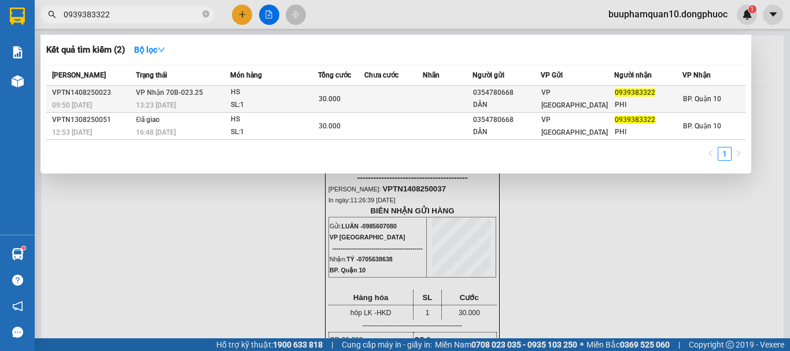
type input "0939383322"
click at [272, 99] on div "SL: 1" at bounding box center [274, 105] width 87 height 13
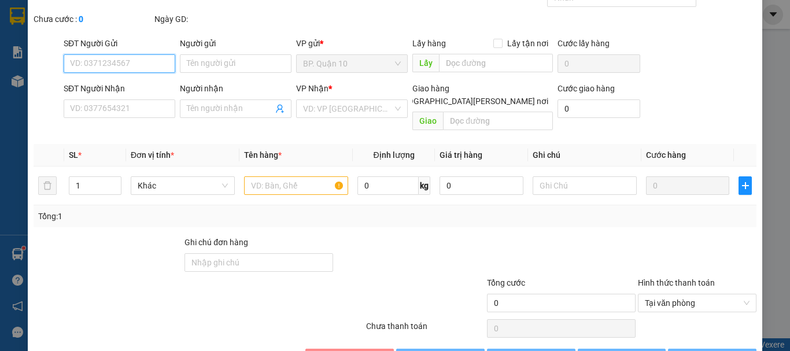
scroll to position [79, 0]
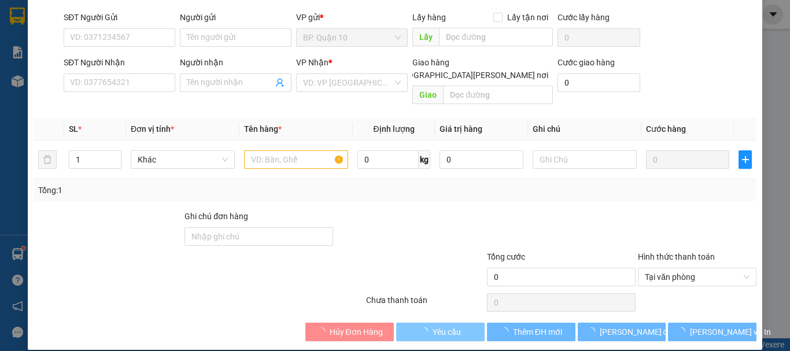
click at [449, 326] on span "Yêu cầu" at bounding box center [447, 332] width 28 height 13
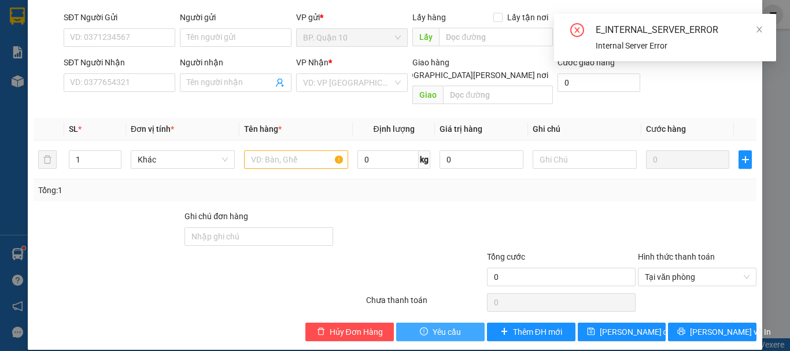
click at [449, 326] on span "Yêu cầu" at bounding box center [447, 332] width 28 height 13
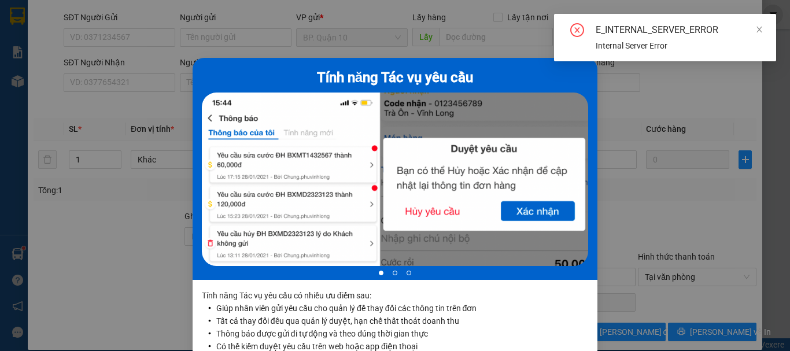
click at [637, 149] on div "Tính năng Tác vụ yêu cầu 1 of 3 Tính năng Tác vụ yêu cầu có nhiều ưu điểm sau: …" at bounding box center [395, 175] width 790 height 351
